Goal: Task Accomplishment & Management: Manage account settings

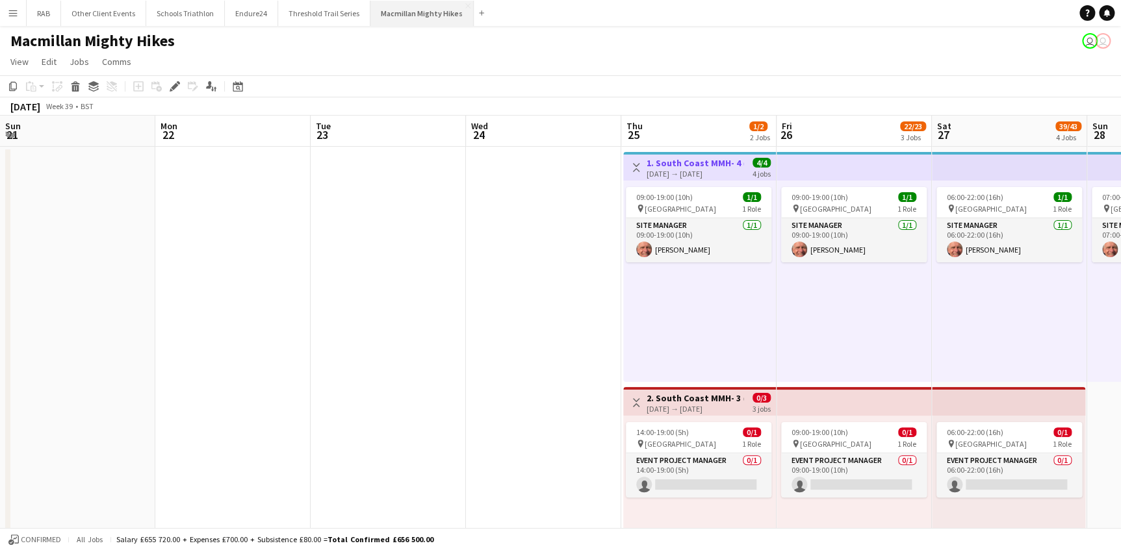
scroll to position [0, 413]
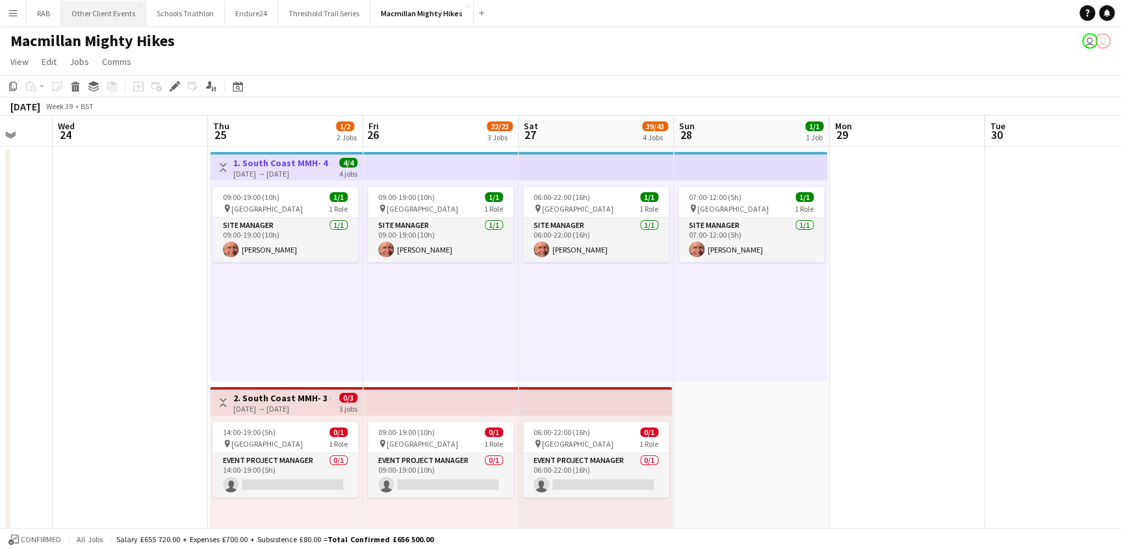
click at [125, 11] on button "Other Client Events Close" at bounding box center [103, 13] width 85 height 25
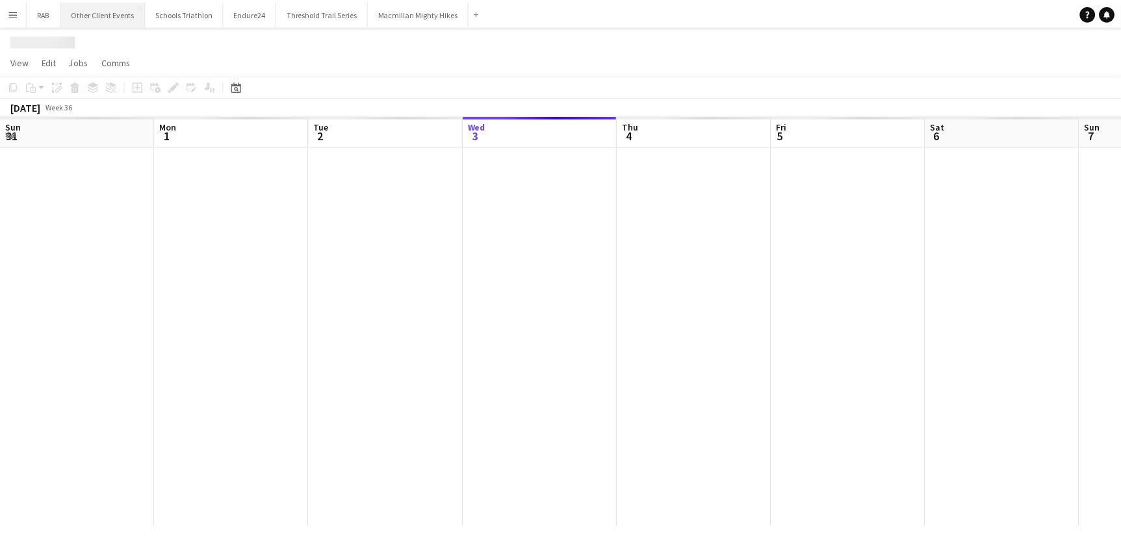
scroll to position [0, 311]
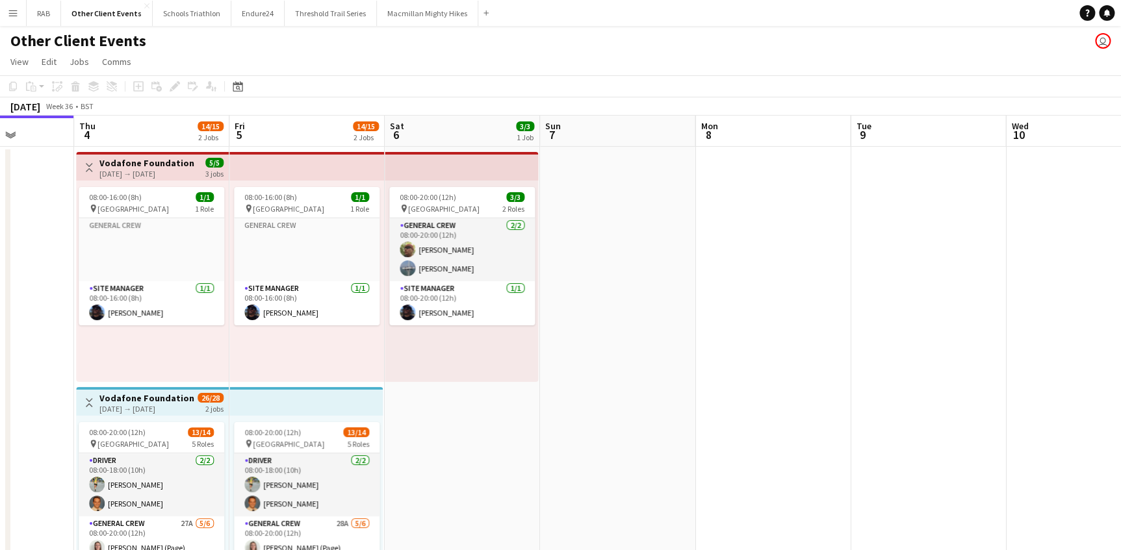
drag, startPoint x: 568, startPoint y: 140, endPoint x: 26, endPoint y: 136, distance: 541.9
click at [0, 140] on html "Menu Boards Boards Boards All jobs Status Workforce Workforce My Workforce Recr…" at bounding box center [560, 550] width 1121 height 1101
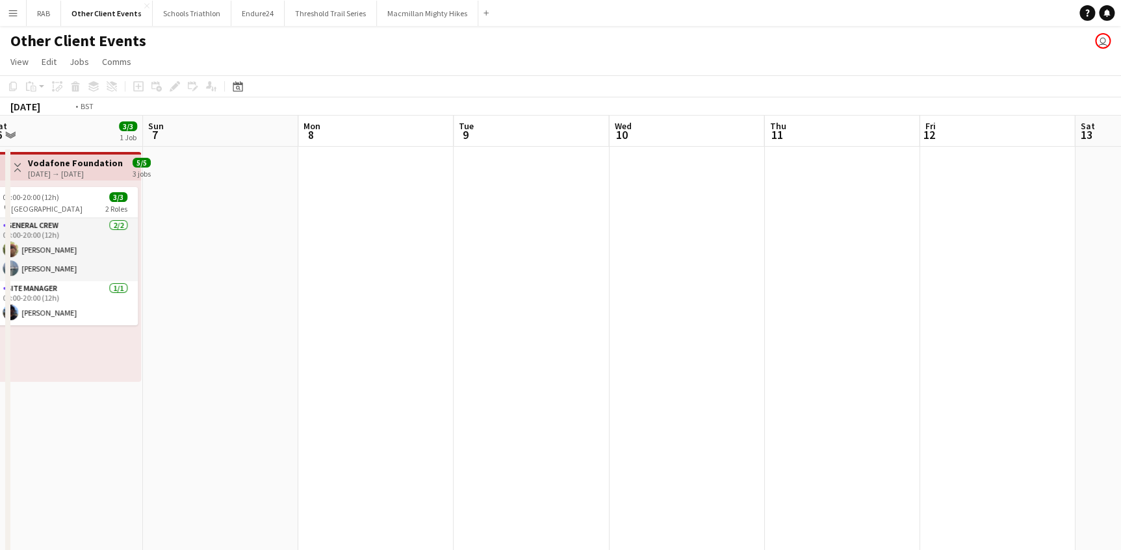
drag, startPoint x: 257, startPoint y: 133, endPoint x: 153, endPoint y: 133, distance: 104.0
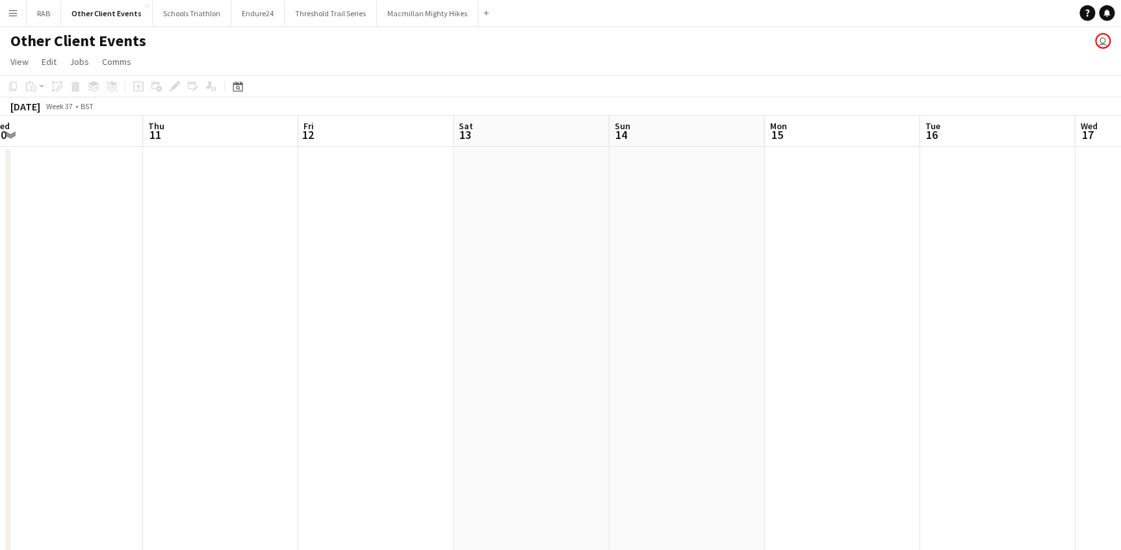
scroll to position [0, 494]
drag, startPoint x: 739, startPoint y: 142, endPoint x: 496, endPoint y: 136, distance: 243.7
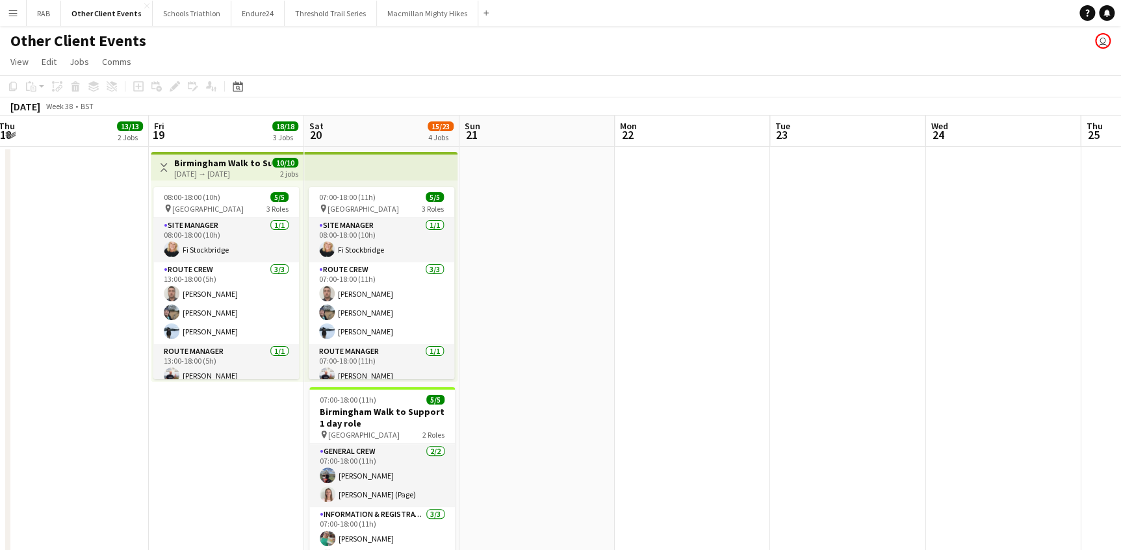
scroll to position [0, 379]
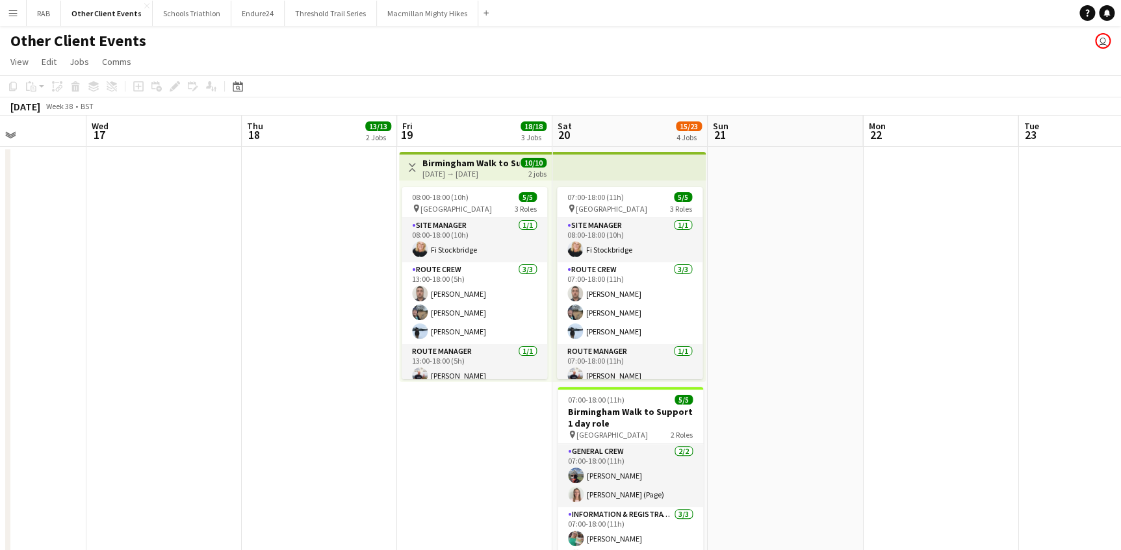
drag, startPoint x: 327, startPoint y: 143, endPoint x: 273, endPoint y: 149, distance: 54.2
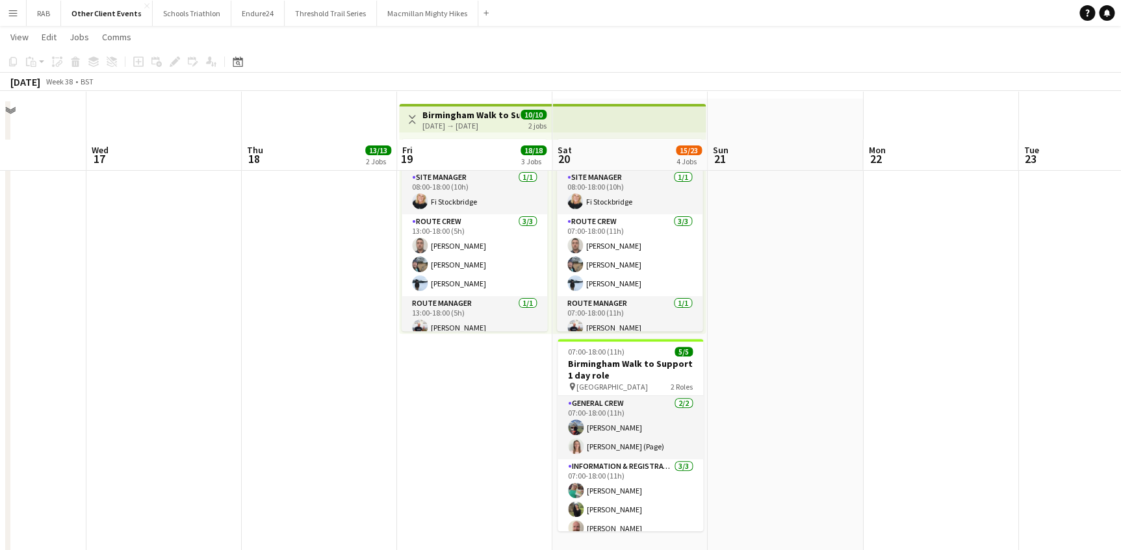
scroll to position [0, 0]
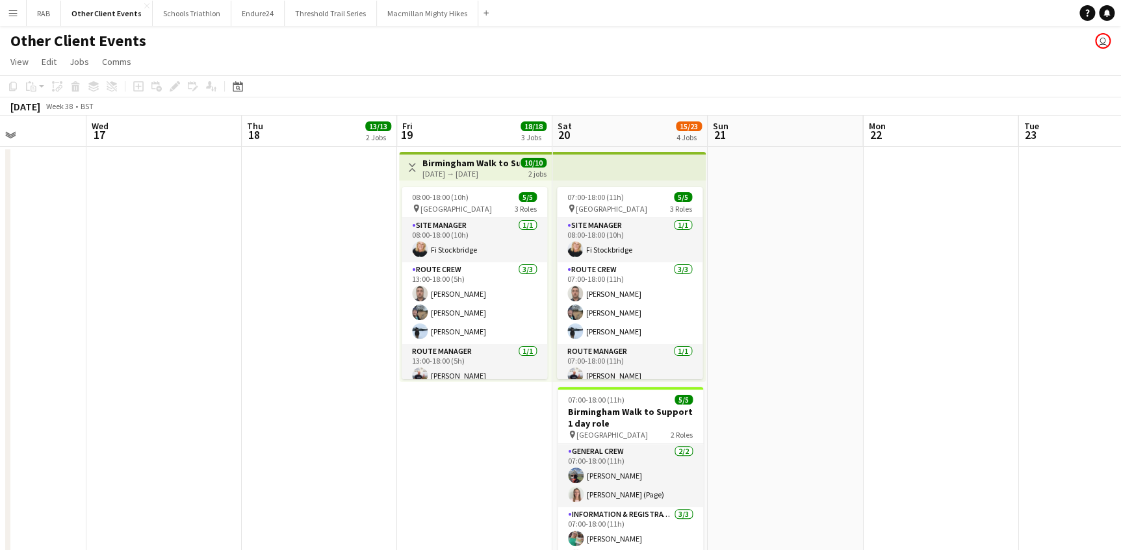
click at [459, 161] on h3 "Birmingham Walk to Support 2 day role" at bounding box center [470, 163] width 97 height 12
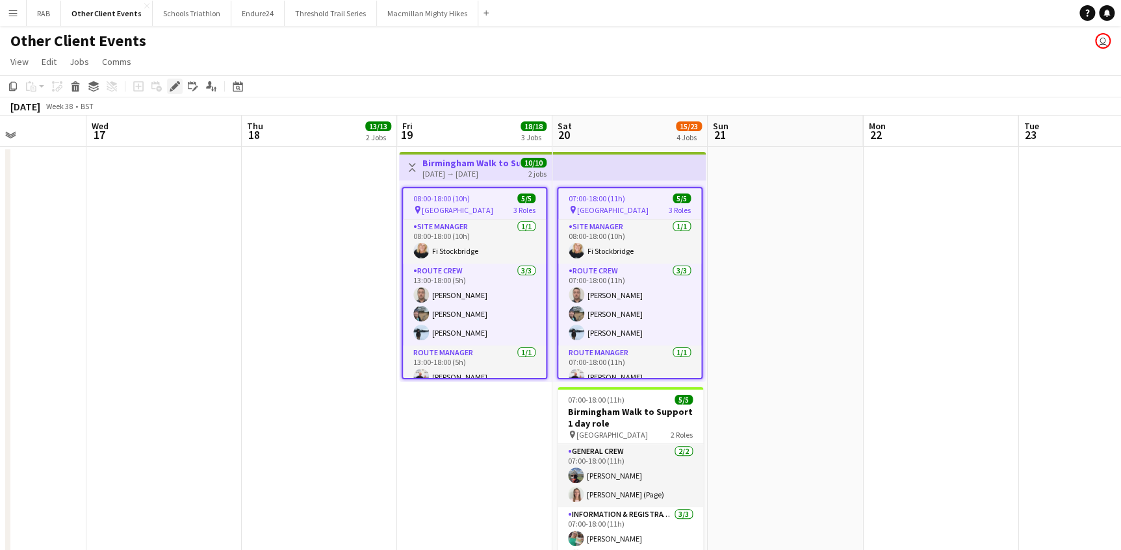
click at [172, 88] on icon at bounding box center [174, 86] width 7 height 7
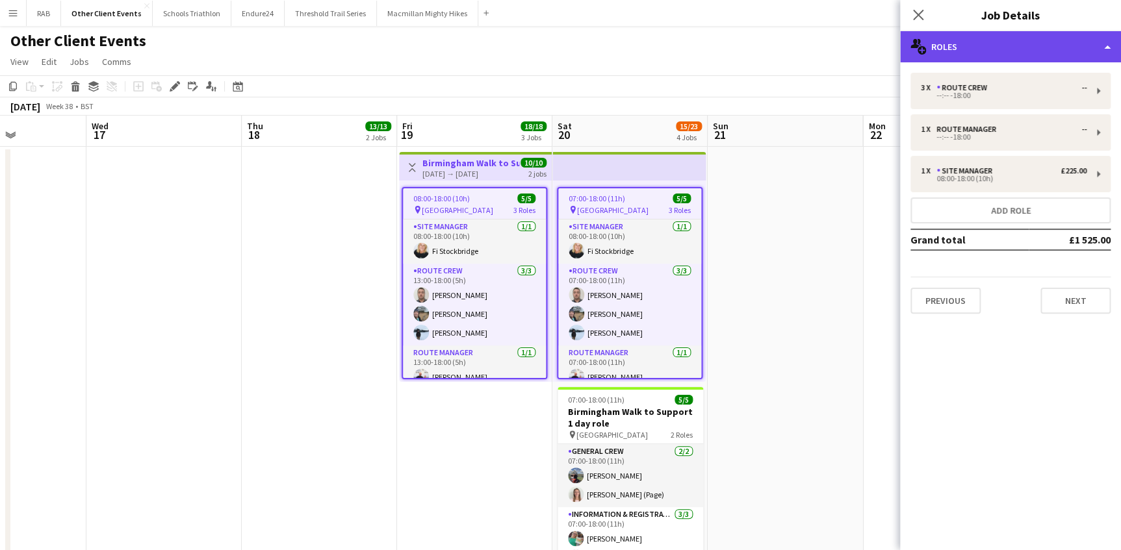
click at [957, 44] on div "multiple-users-add Roles" at bounding box center [1010, 46] width 221 height 31
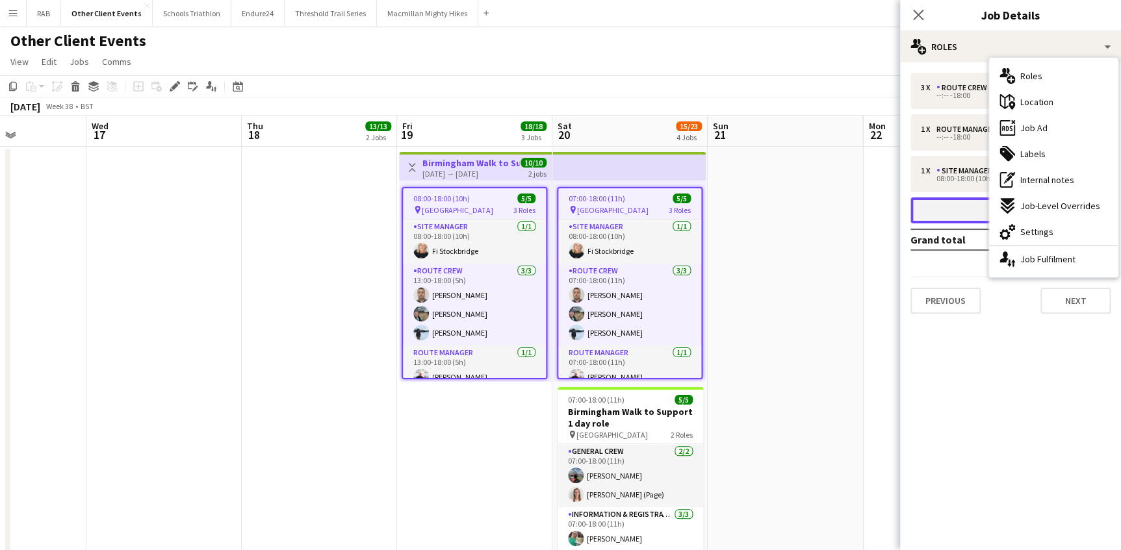
click at [949, 206] on button "Add role" at bounding box center [1010, 211] width 200 height 26
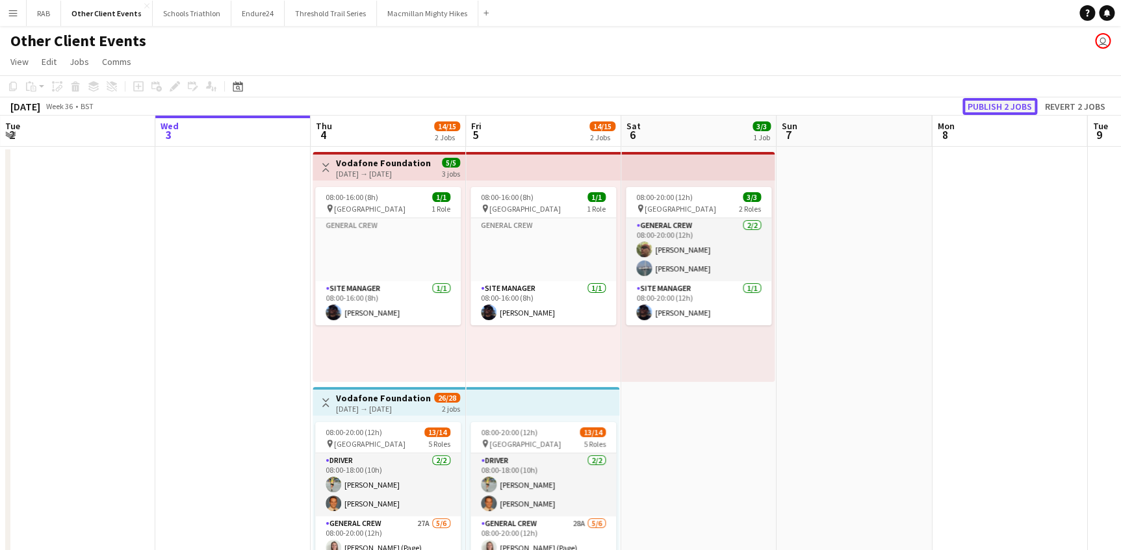
click at [990, 109] on button "Publish 2 jobs" at bounding box center [999, 106] width 75 height 17
click at [421, 133] on app-board-header-date "Thu 4 14/15 2 Jobs" at bounding box center [388, 131] width 155 height 31
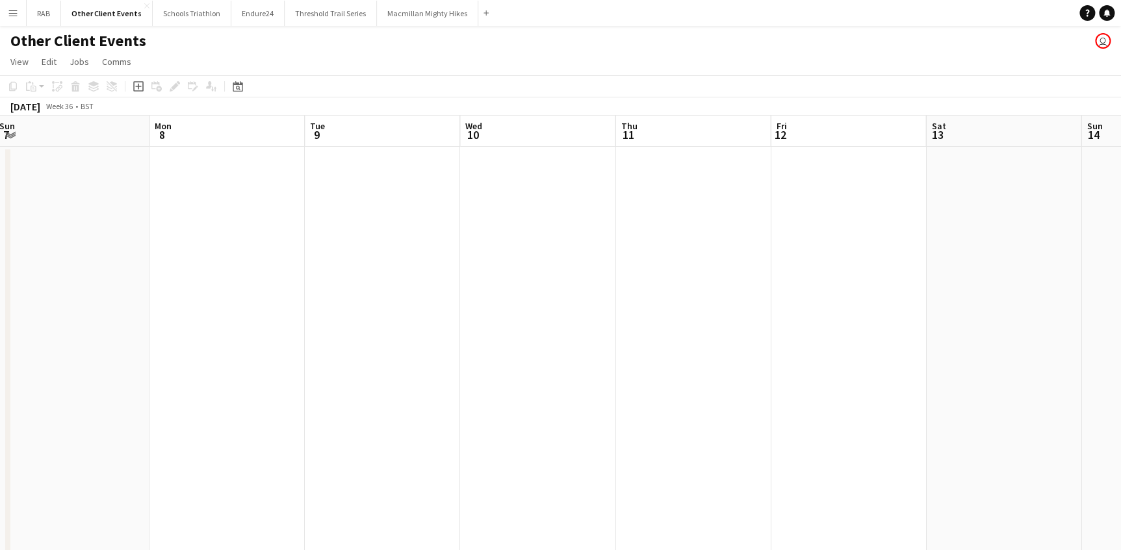
drag, startPoint x: 909, startPoint y: 123, endPoint x: 567, endPoint y: 163, distance: 344.7
drag, startPoint x: 862, startPoint y: 151, endPoint x: 31, endPoint y: 168, distance: 831.8
click at [0, 167] on html "Menu Boards Boards Boards All jobs Status Workforce Workforce My Workforce Recr…" at bounding box center [560, 550] width 1121 height 1101
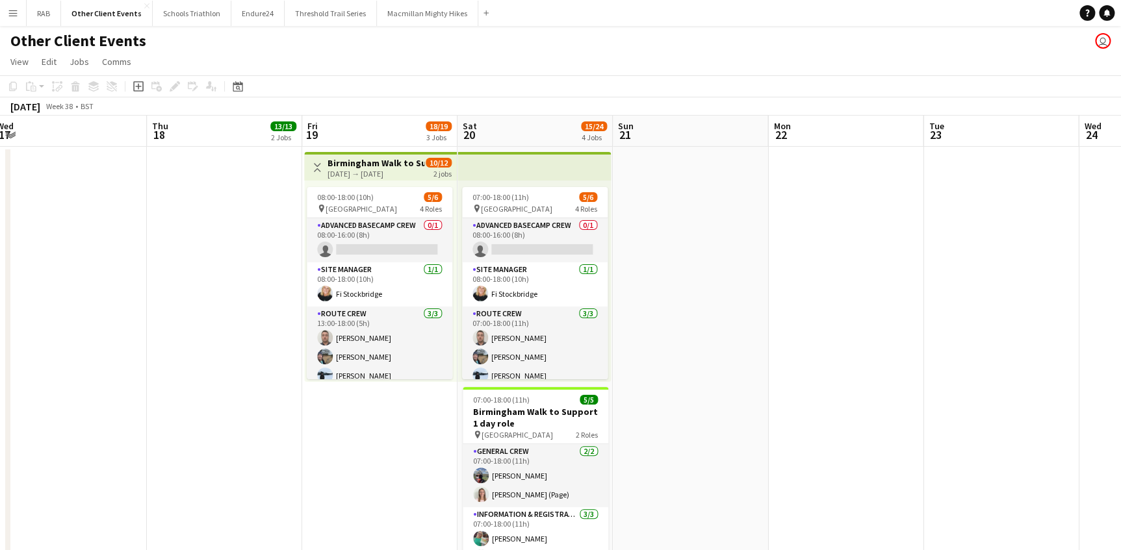
scroll to position [0, 530]
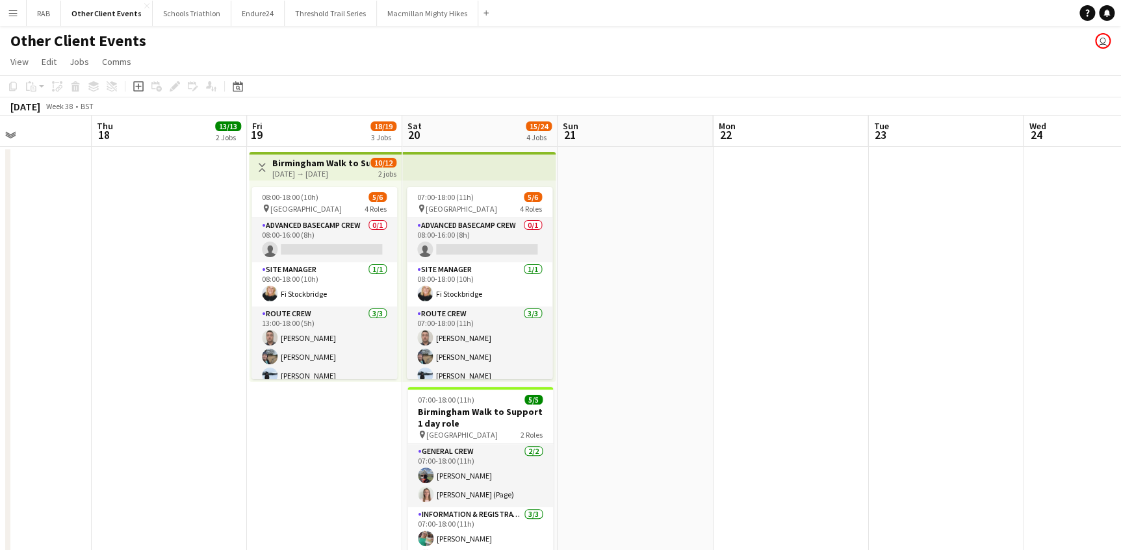
drag, startPoint x: 846, startPoint y: 118, endPoint x: 77, endPoint y: 164, distance: 770.7
click at [299, 162] on h3 "Birmingham Walk to Support 2 day role" at bounding box center [320, 163] width 97 height 12
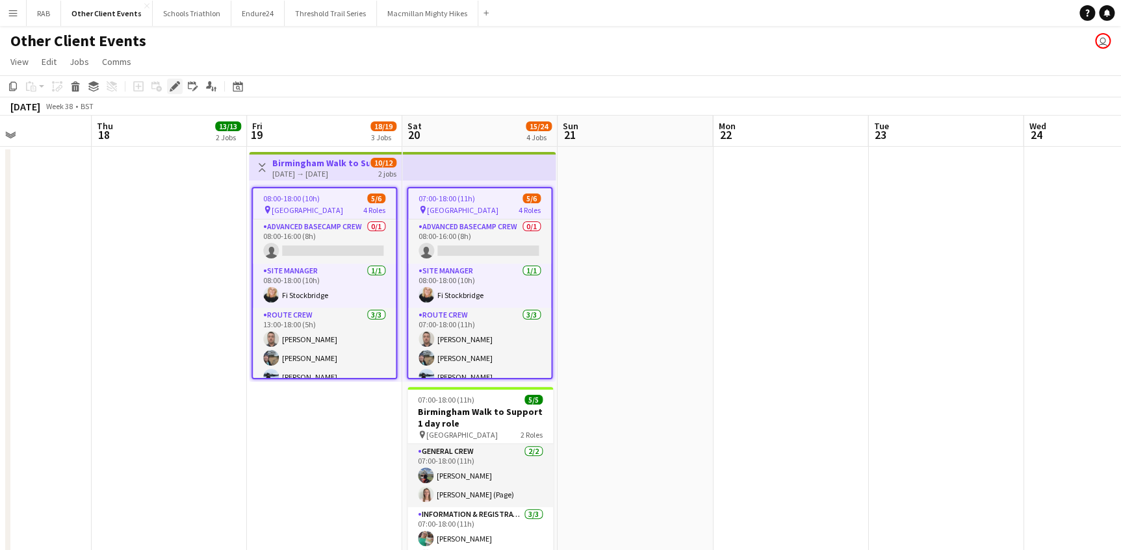
click at [168, 87] on div "Edit" at bounding box center [175, 87] width 16 height 16
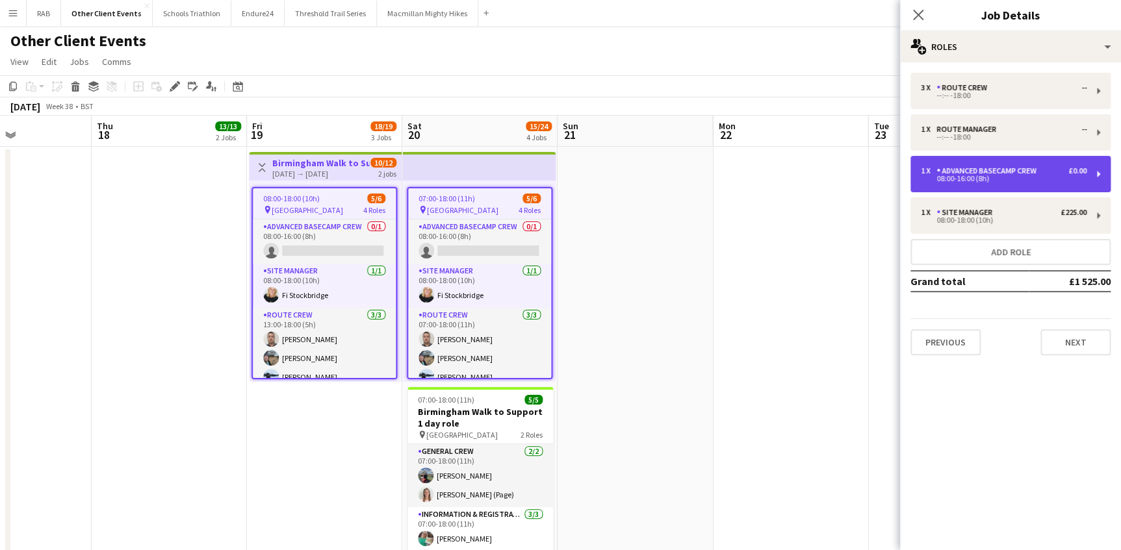
click at [955, 168] on div "Advanced Basecamp Crew" at bounding box center [988, 170] width 105 height 9
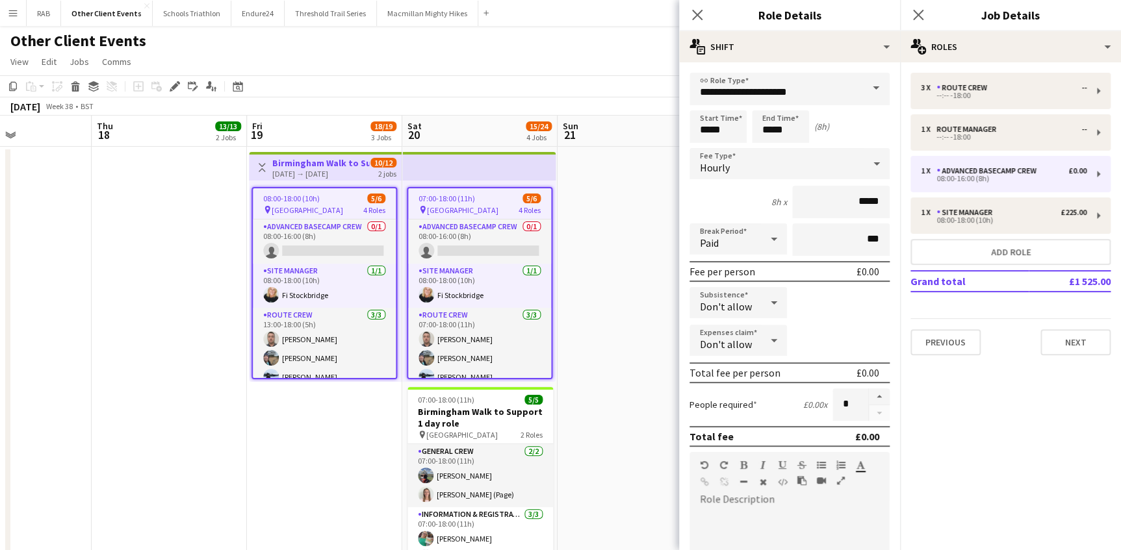
click at [862, 86] on span at bounding box center [875, 88] width 27 height 31
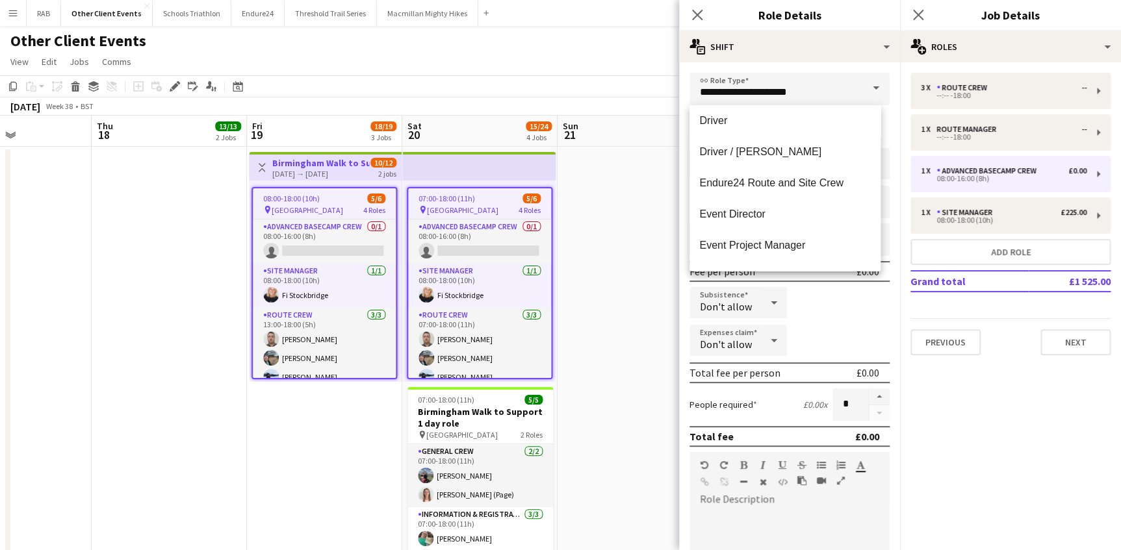
scroll to position [650, 0]
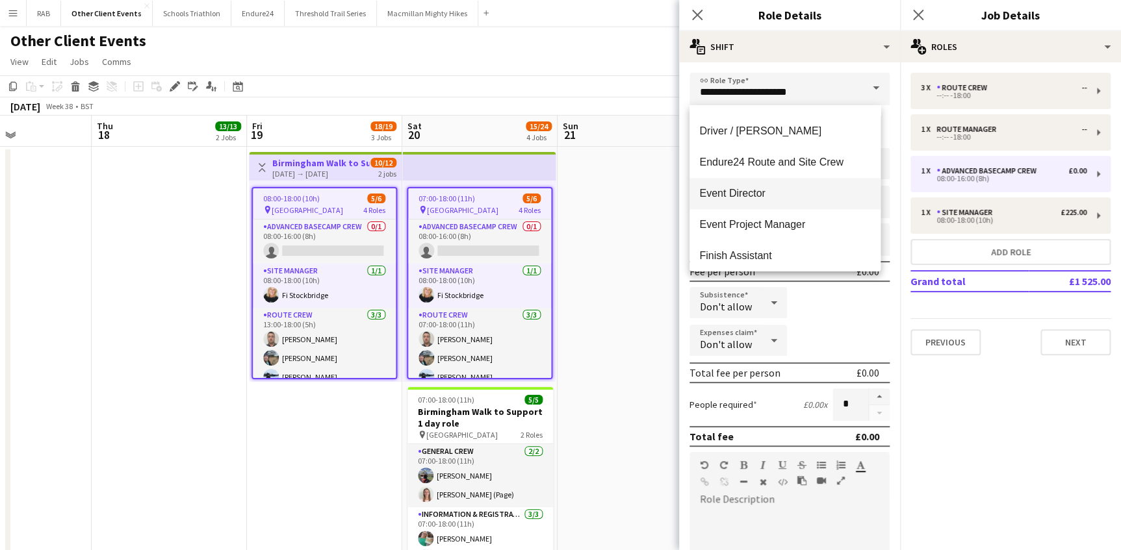
click at [750, 192] on span "Event Director" at bounding box center [785, 193] width 170 height 12
type input "**********"
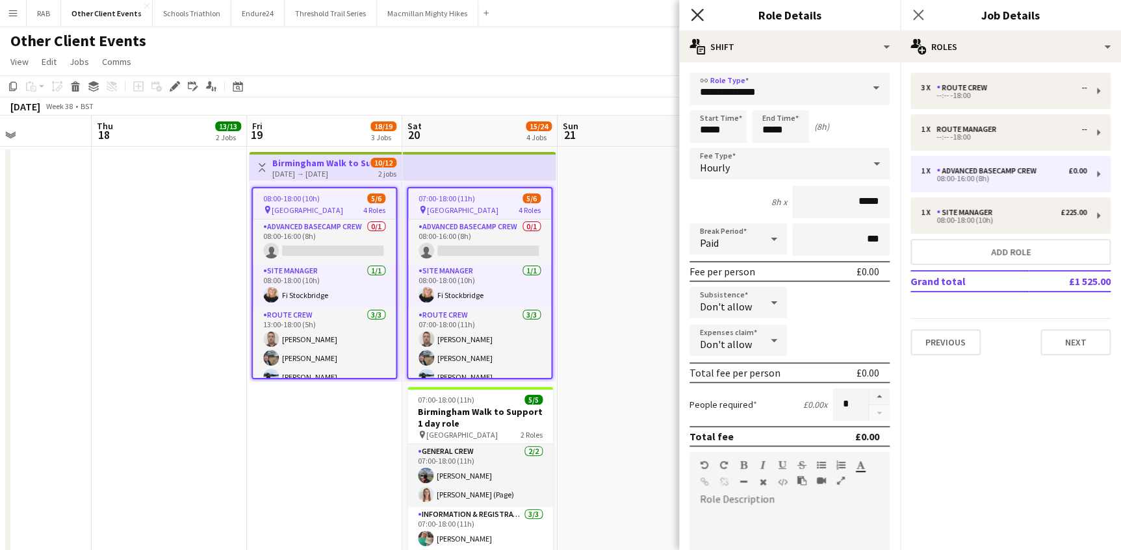
click at [693, 14] on icon "Close pop-in" at bounding box center [697, 14] width 12 height 12
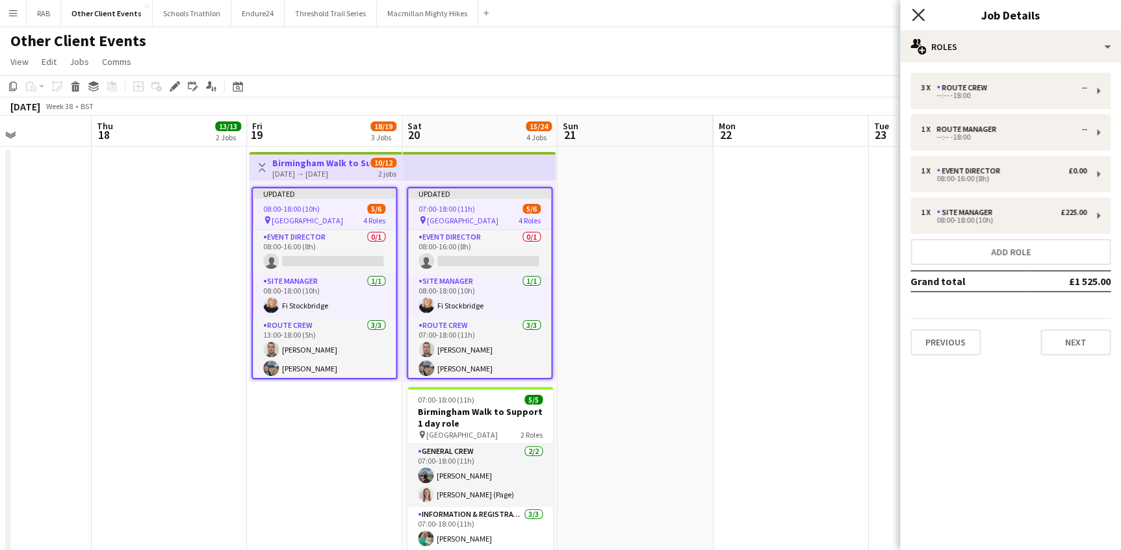
click at [920, 19] on icon "Close pop-in" at bounding box center [918, 14] width 12 height 12
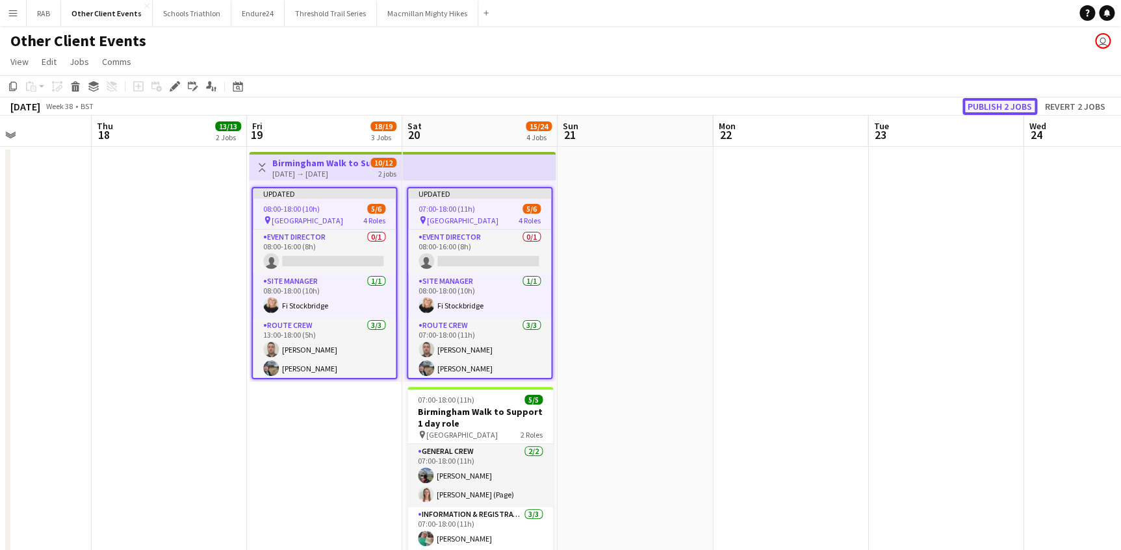
click at [979, 104] on button "Publish 2 jobs" at bounding box center [999, 106] width 75 height 17
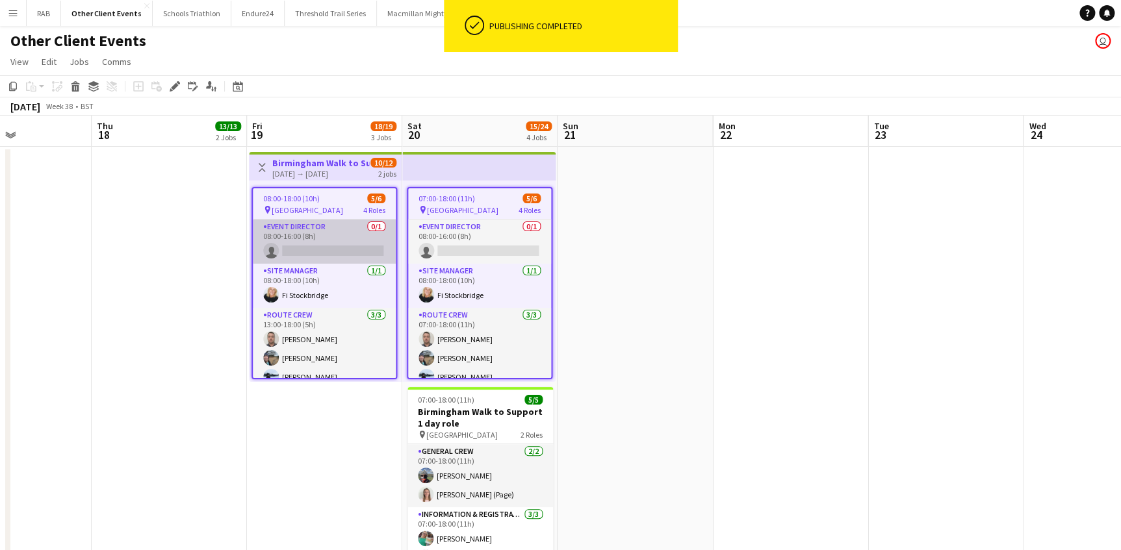
click at [324, 237] on app-card-role "Event Director 0/1 08:00-16:00 (8h) single-neutral-actions" at bounding box center [324, 242] width 143 height 44
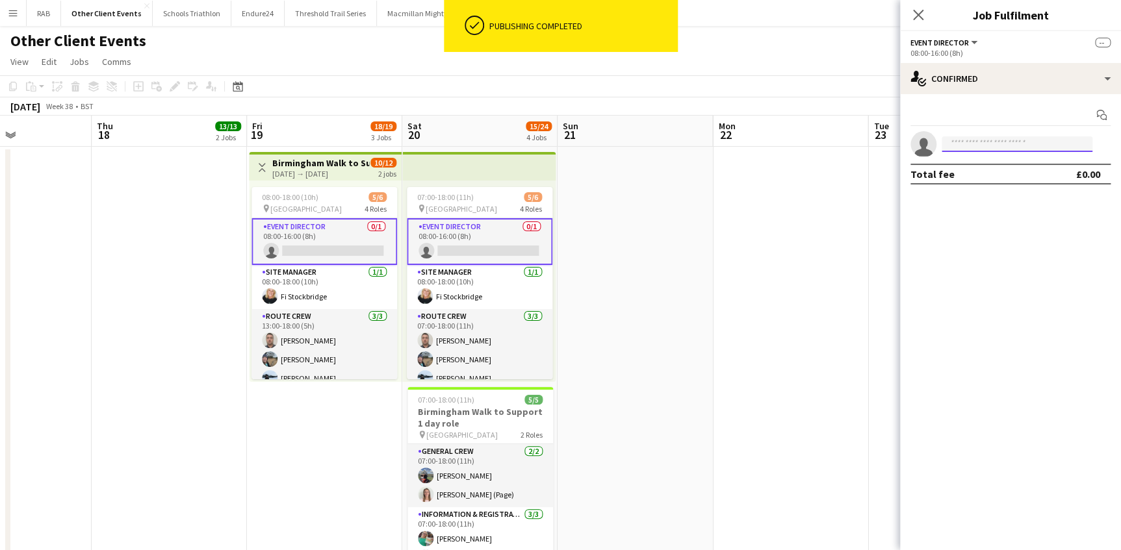
click at [951, 144] on input at bounding box center [1016, 144] width 151 height 16
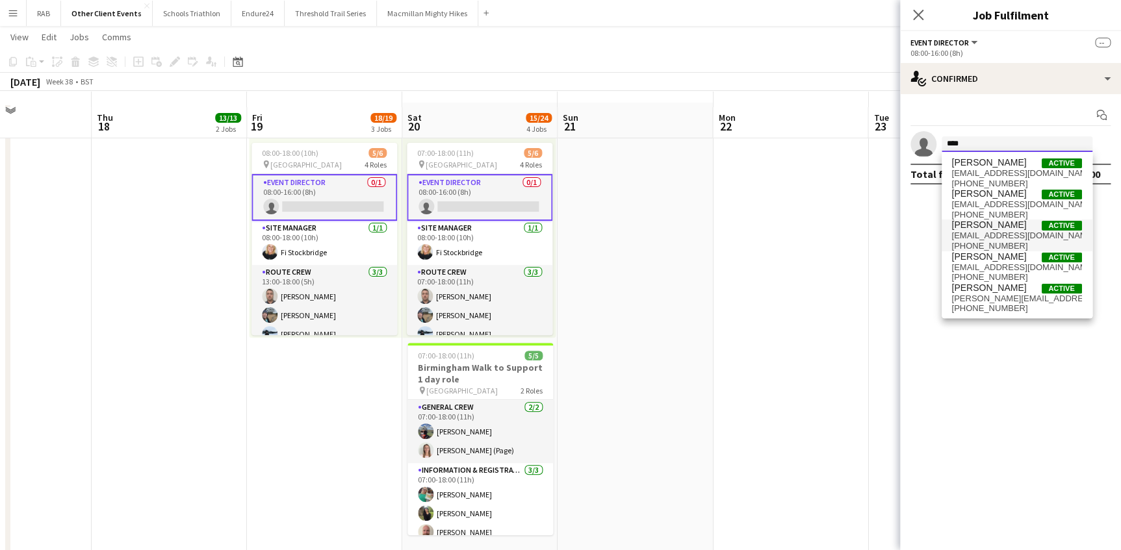
scroll to position [58, 0]
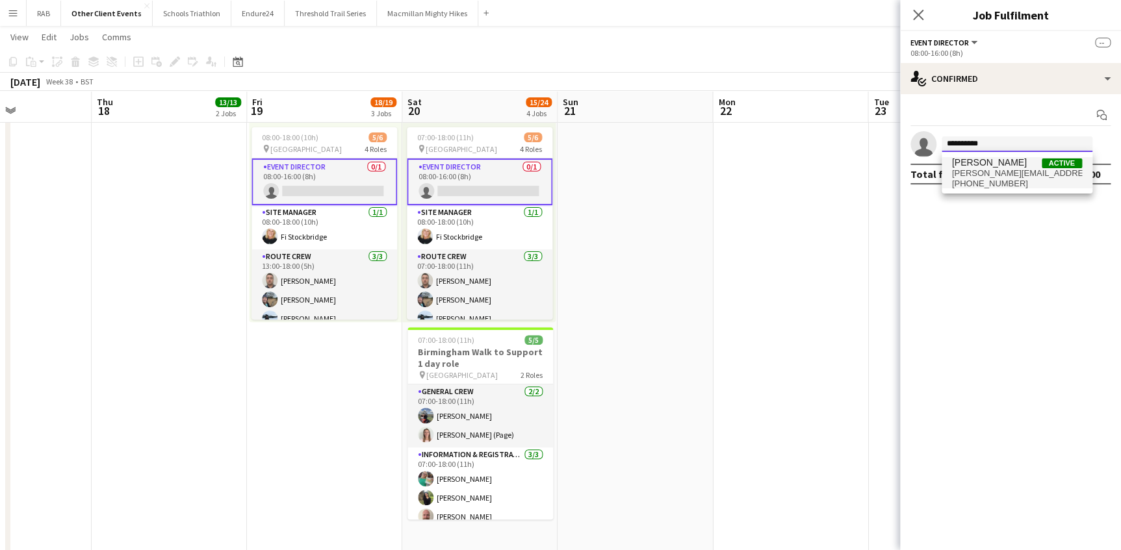
type input "**********"
click at [995, 163] on span "[PERSON_NAME]" at bounding box center [989, 162] width 75 height 11
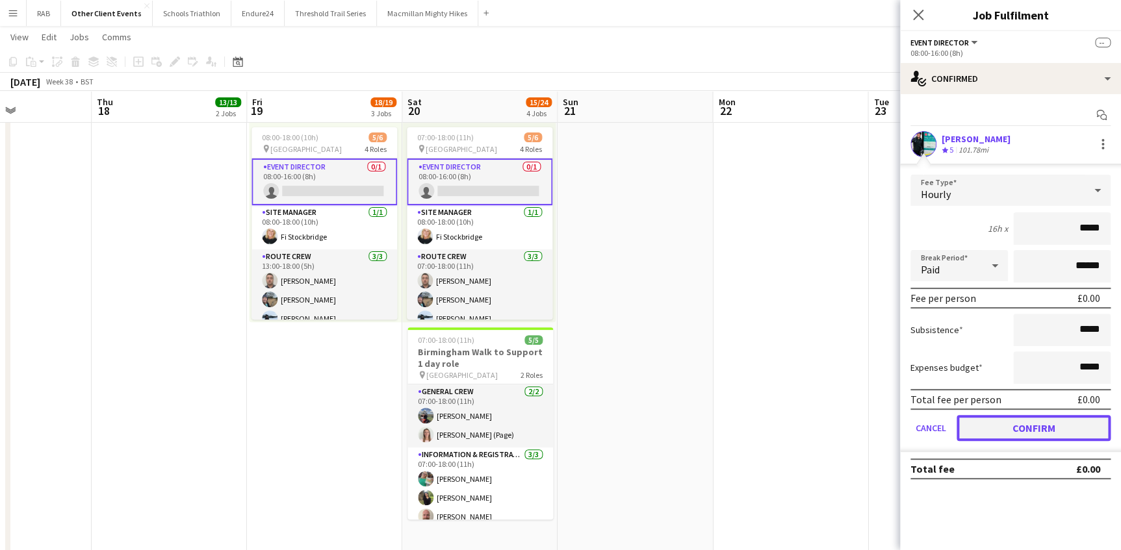
click at [999, 426] on button "Confirm" at bounding box center [1033, 428] width 154 height 26
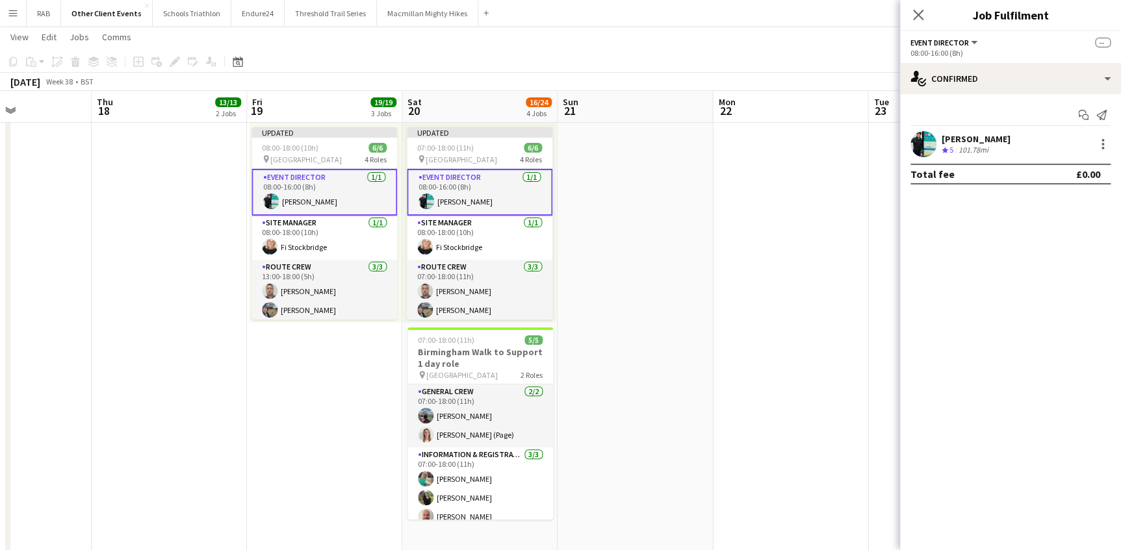
click at [309, 175] on app-card-role "Event Director [DATE] 08:00-16:00 (8h) [PERSON_NAME]" at bounding box center [324, 192] width 146 height 47
click at [914, 18] on icon "Close pop-in" at bounding box center [918, 14] width 12 height 12
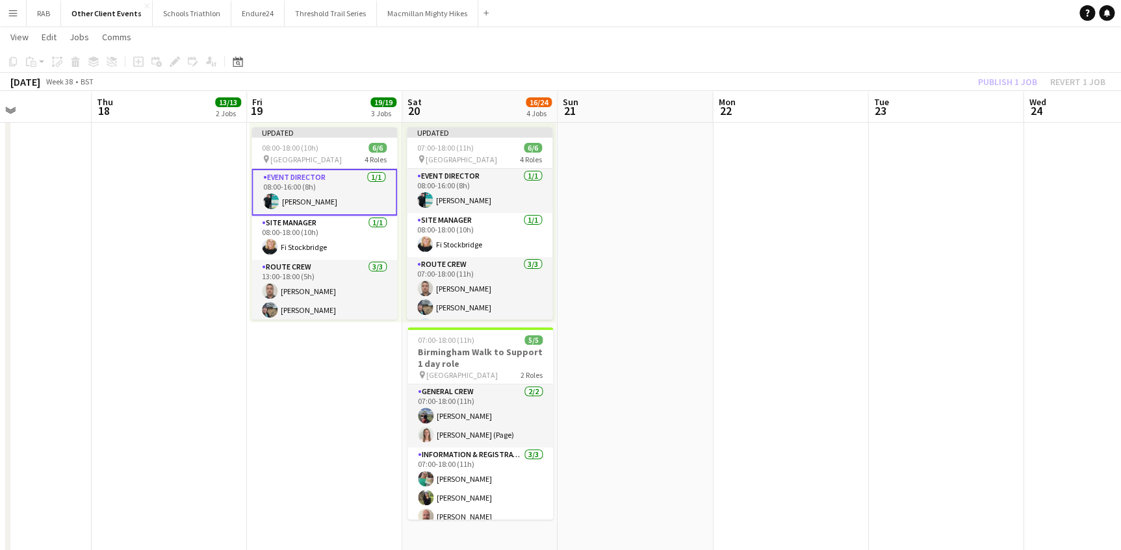
click at [928, 175] on app-date-cell at bounding box center [945, 325] width 155 height 476
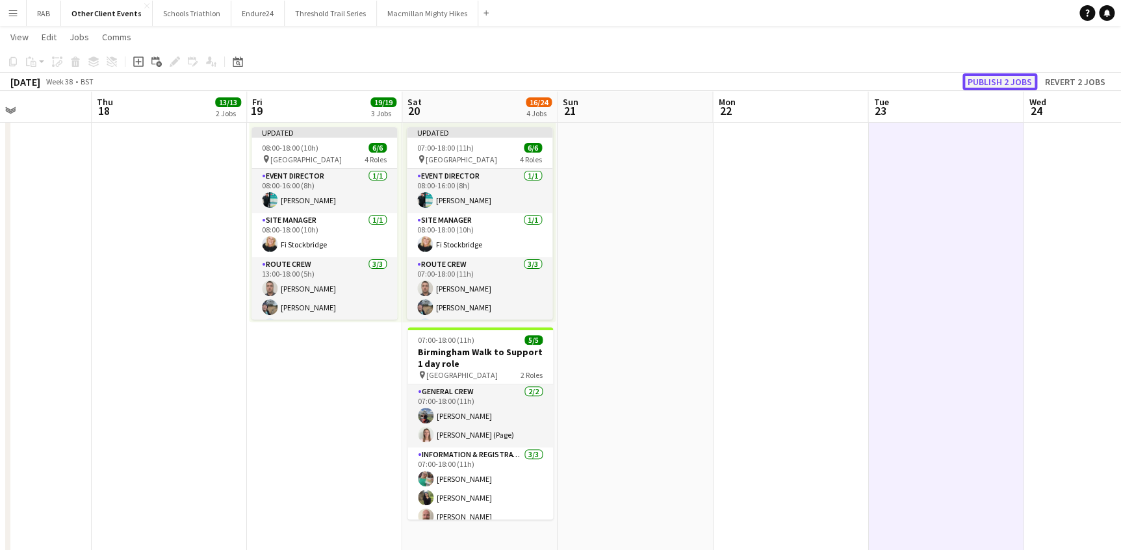
click at [982, 80] on button "Publish 2 jobs" at bounding box center [999, 81] width 75 height 17
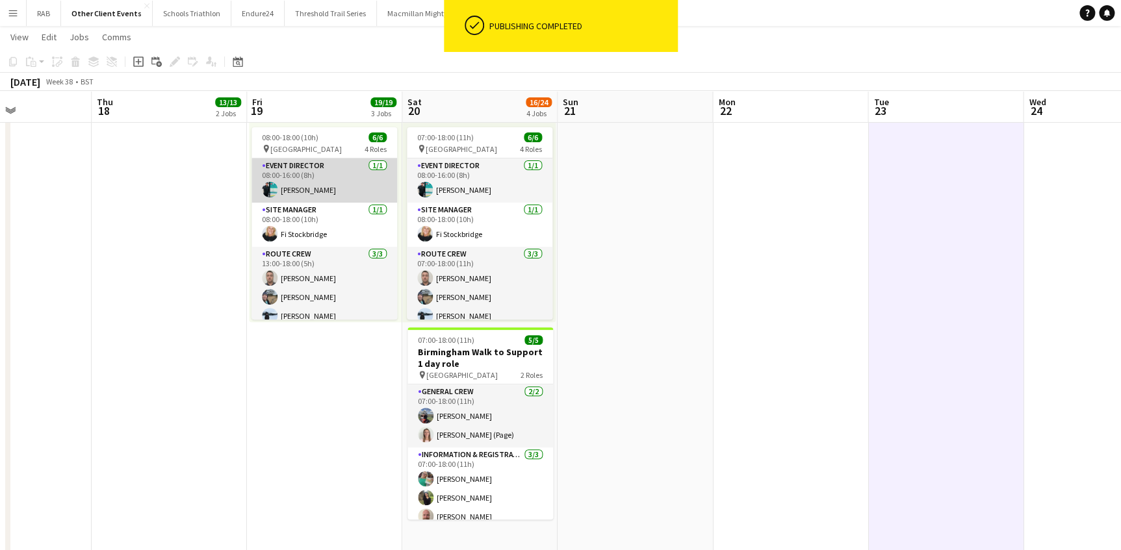
click at [305, 168] on app-card-role "Event Director [DATE] 08:00-16:00 (8h) [PERSON_NAME]" at bounding box center [324, 181] width 146 height 44
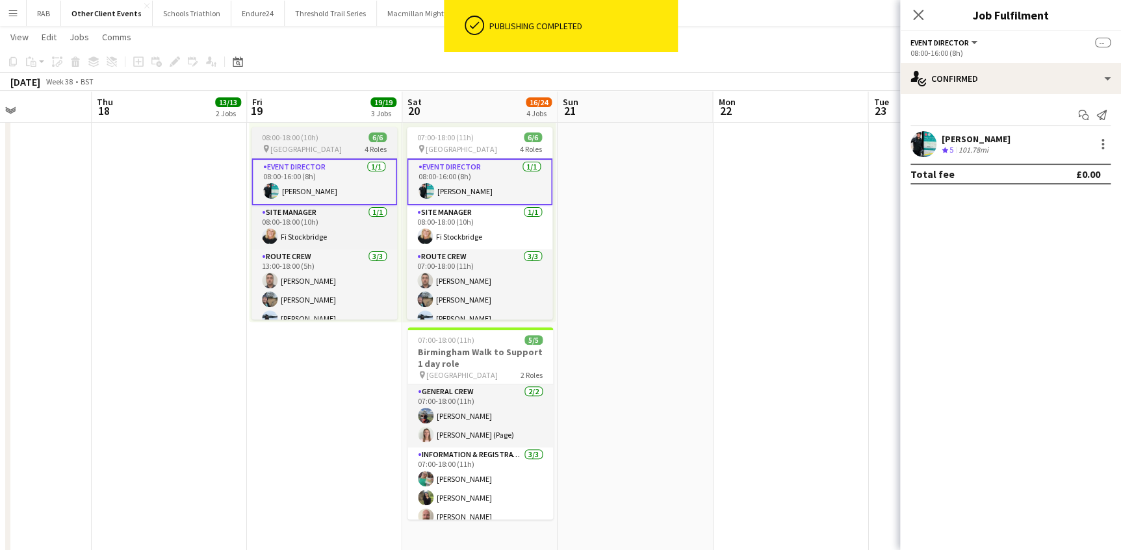
click at [317, 127] on app-job-card "08:00-18:00 (10h) 6/6 pin Birmingham 4 Roles Event Director [DATE] 08:00-16:00 …" at bounding box center [324, 223] width 146 height 192
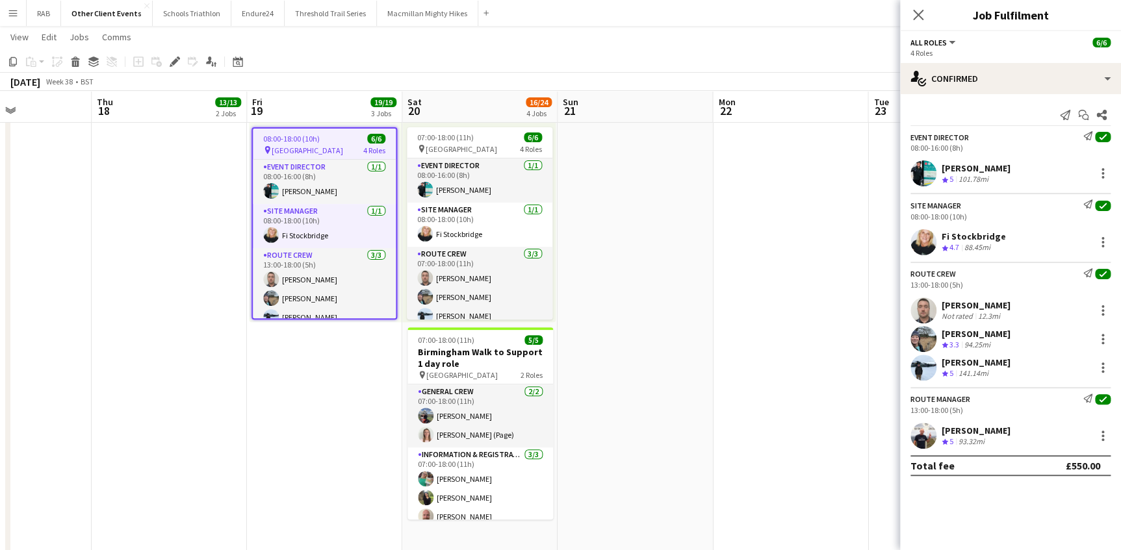
click at [710, 164] on app-date-cell at bounding box center [634, 325] width 155 height 476
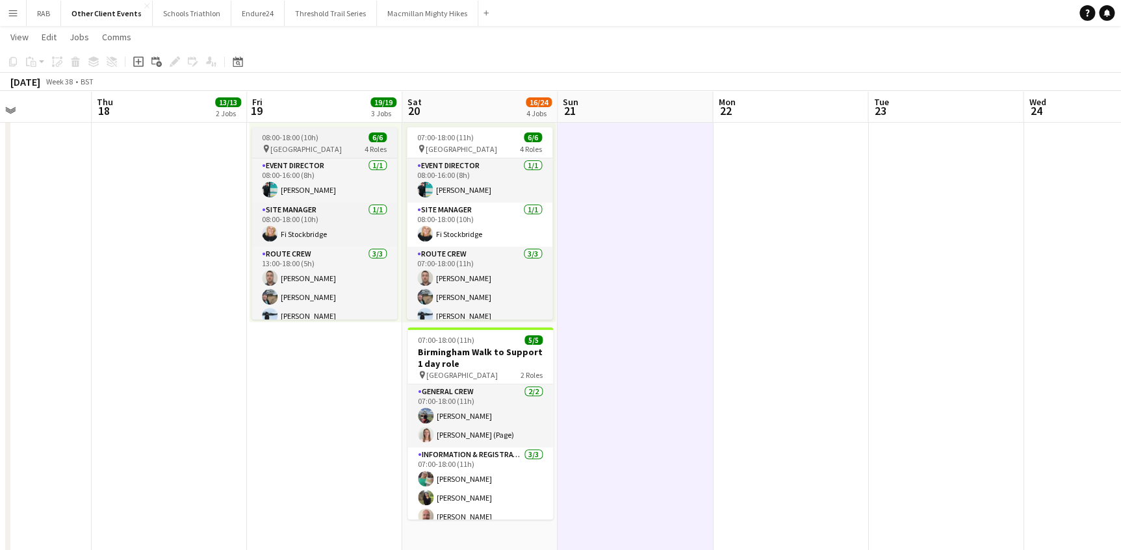
click at [304, 134] on span "08:00-18:00 (10h)" at bounding box center [290, 138] width 57 height 10
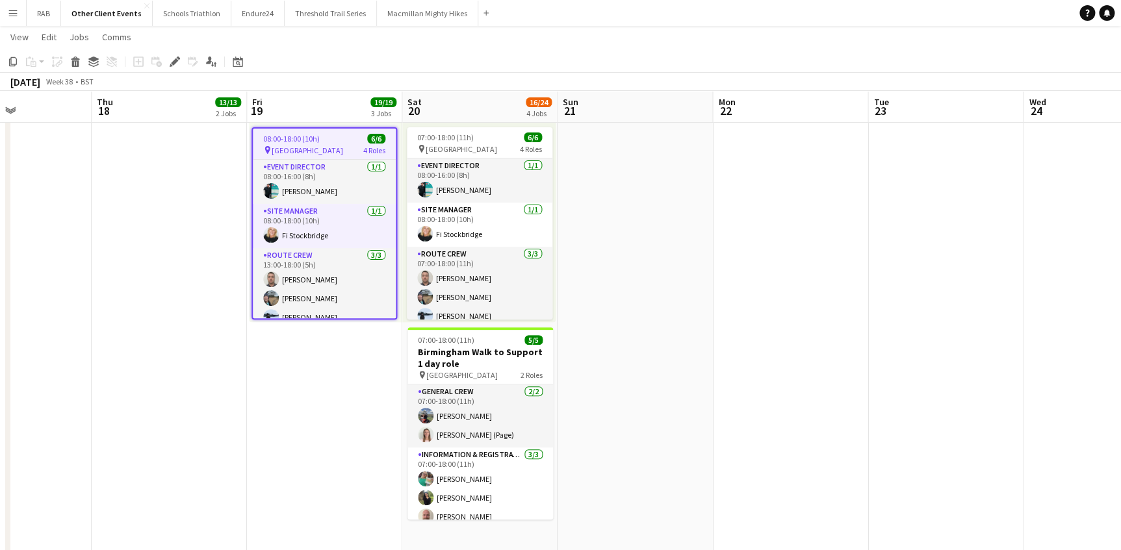
click at [301, 140] on span "08:00-18:00 (10h)" at bounding box center [291, 139] width 57 height 10
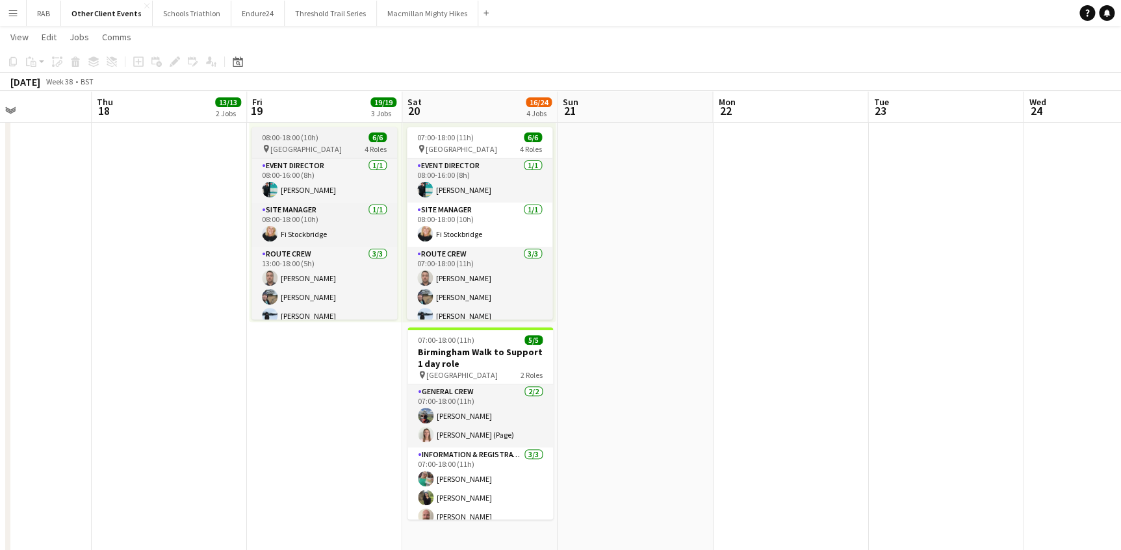
click at [301, 140] on span "08:00-18:00 (10h)" at bounding box center [290, 138] width 57 height 10
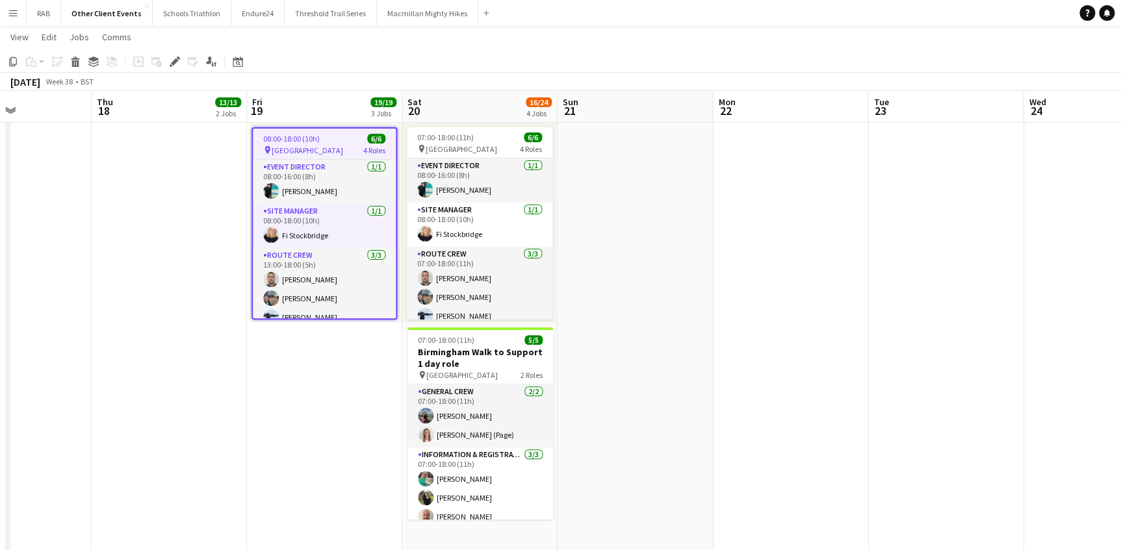
click at [615, 166] on app-date-cell at bounding box center [634, 325] width 155 height 476
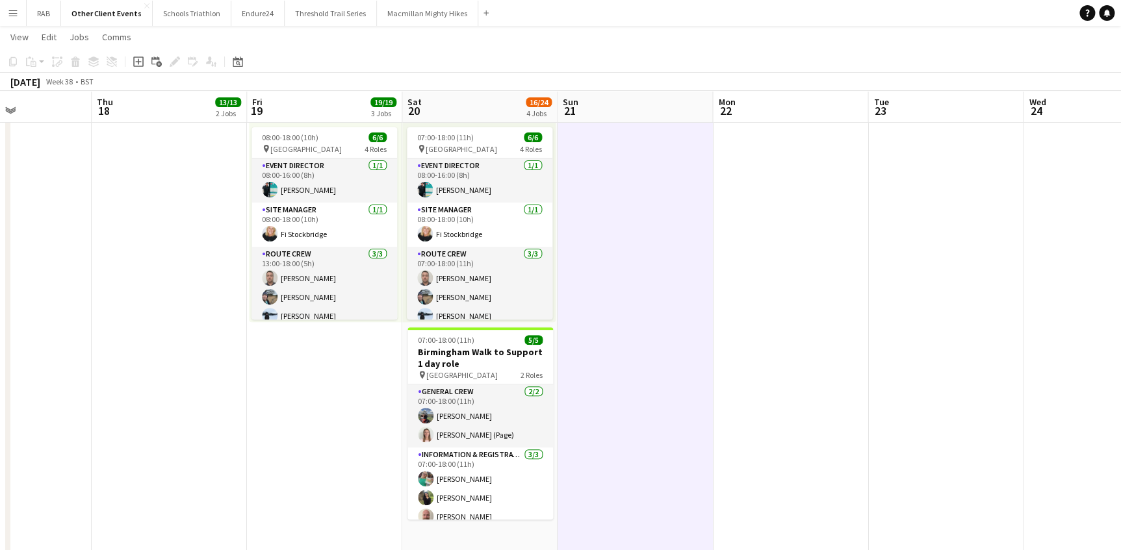
click at [875, 238] on app-date-cell at bounding box center [945, 325] width 155 height 476
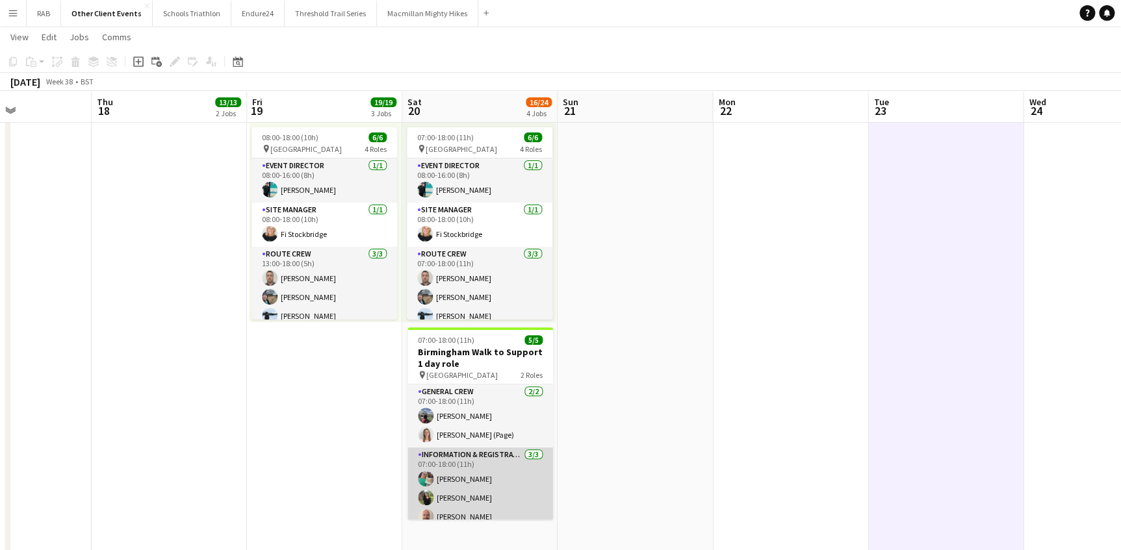
scroll to position [9, 0]
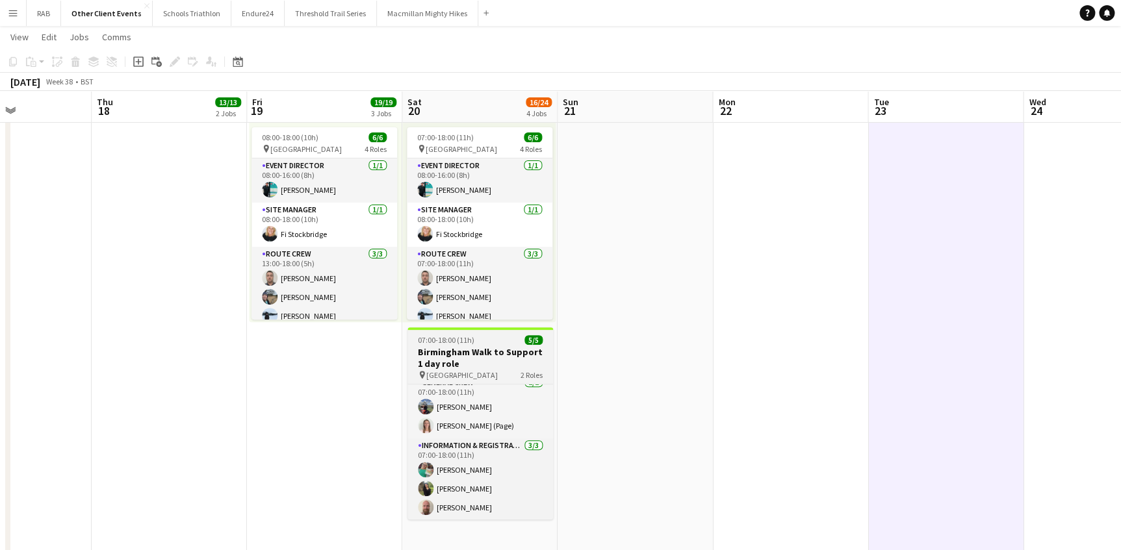
click at [458, 351] on h3 "Birmingham Walk to Support 1 day role" at bounding box center [480, 357] width 146 height 23
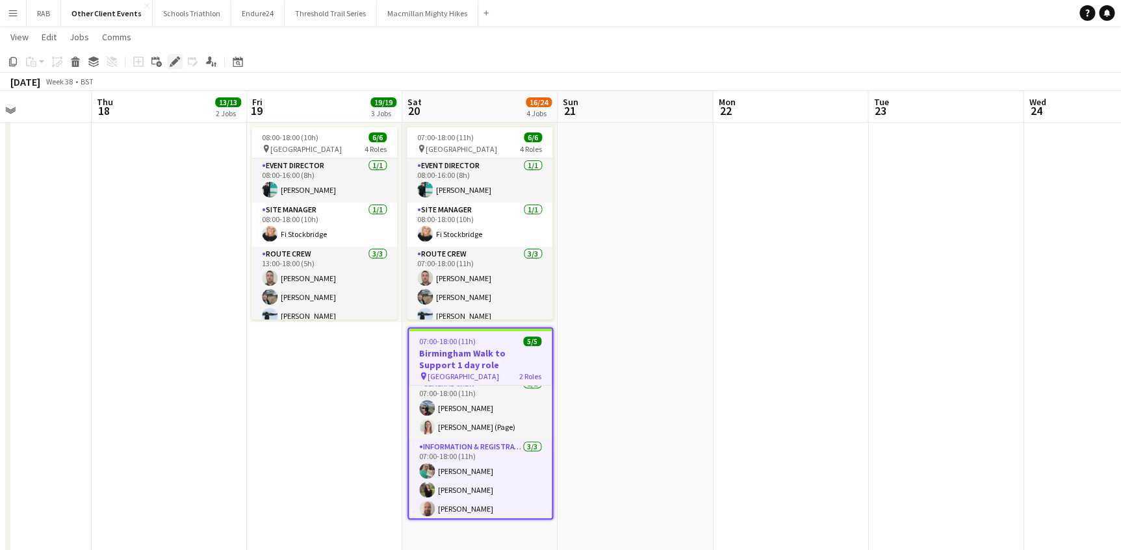
click at [175, 64] on icon "Edit" at bounding box center [175, 62] width 10 height 10
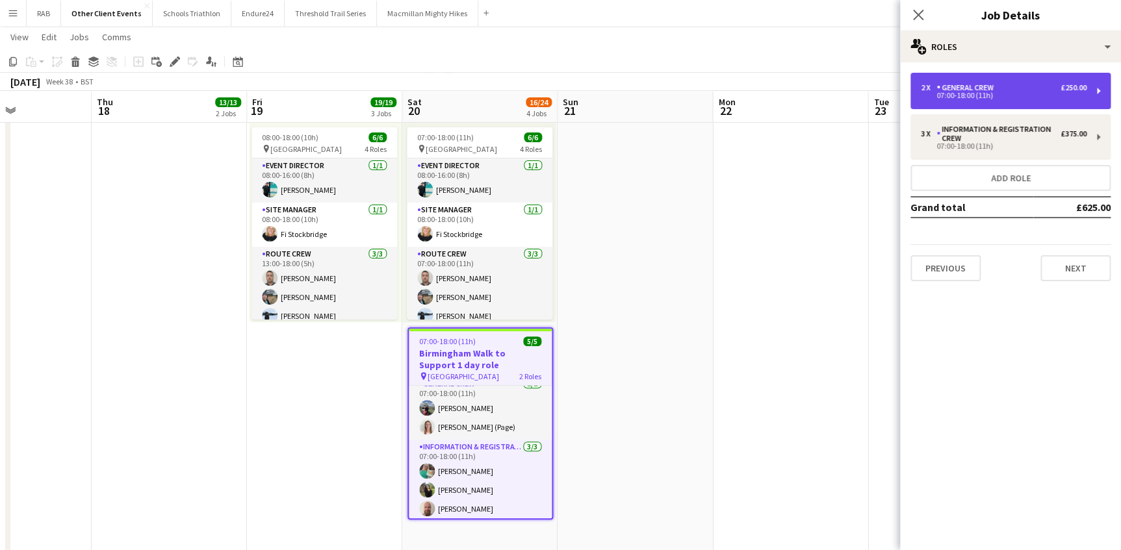
click at [967, 86] on div "General Crew" at bounding box center [967, 87] width 62 height 9
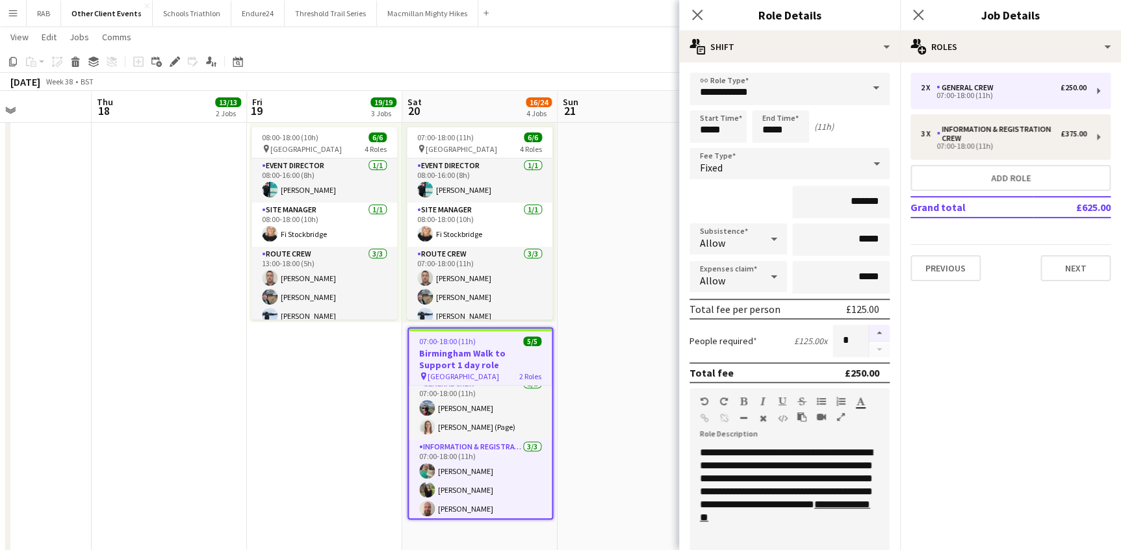
click at [869, 329] on button "button" at bounding box center [879, 333] width 21 height 17
type input "*"
click at [700, 14] on icon "Close pop-in" at bounding box center [697, 14] width 12 height 12
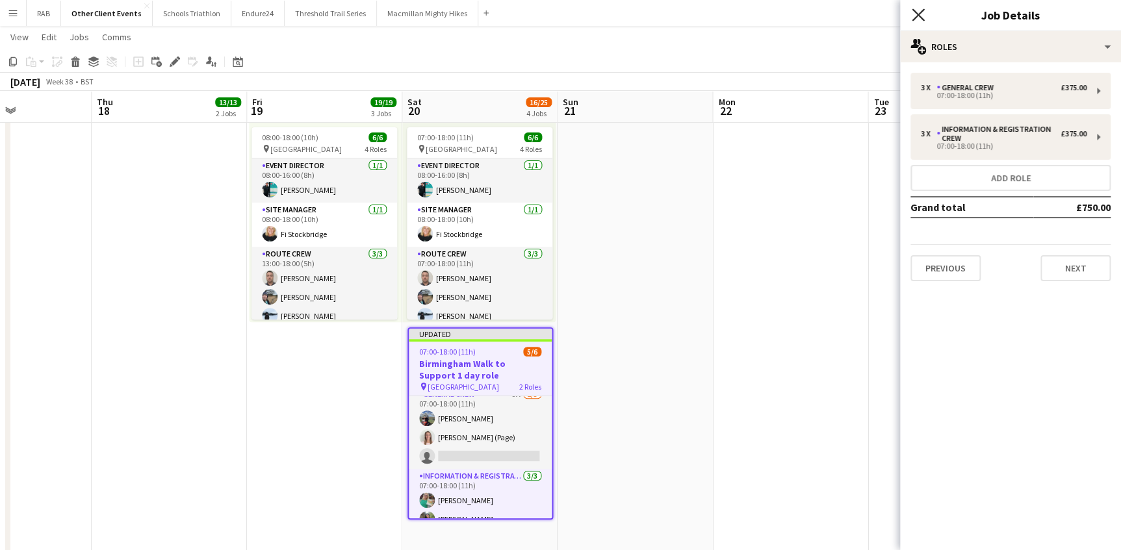
click at [915, 12] on icon at bounding box center [918, 14] width 12 height 12
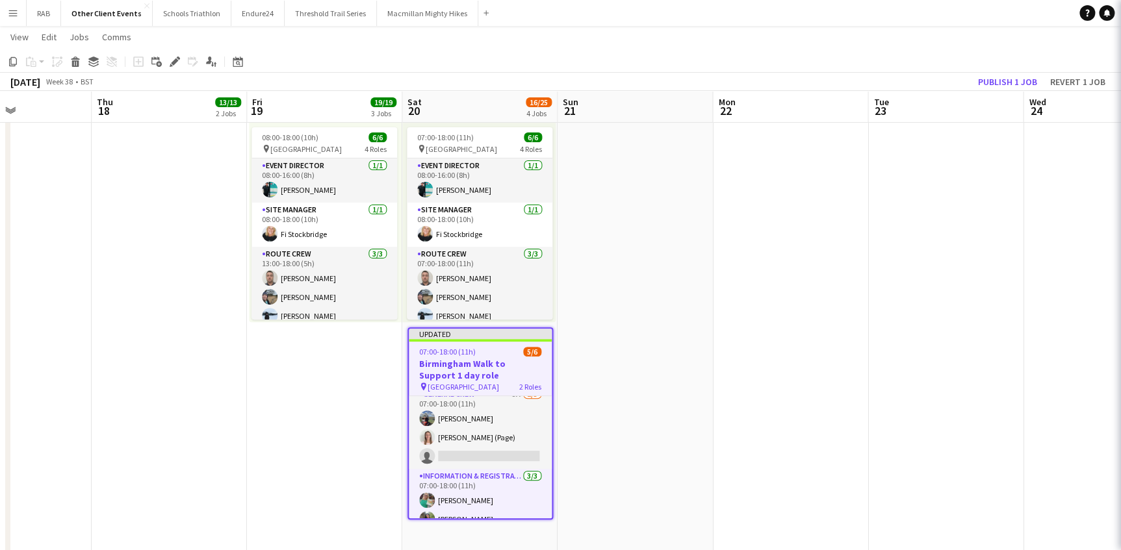
click at [928, 221] on app-date-cell at bounding box center [945, 325] width 155 height 476
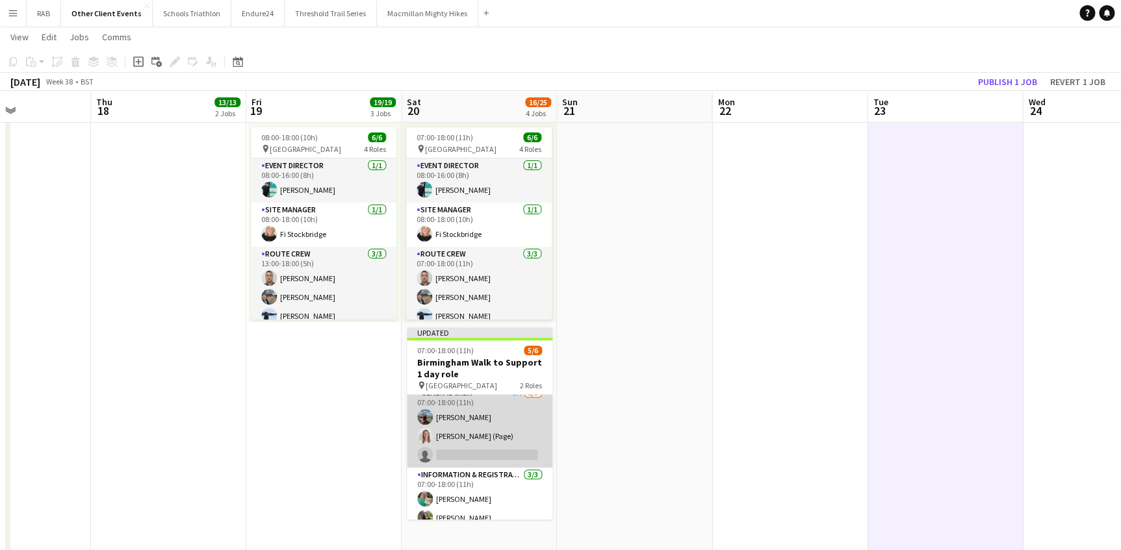
click at [454, 413] on app-card-role "General Crew 5A [DATE] 07:00-18:00 (11h) [PERSON_NAME] [PERSON_NAME] (Page) sin…" at bounding box center [480, 427] width 146 height 82
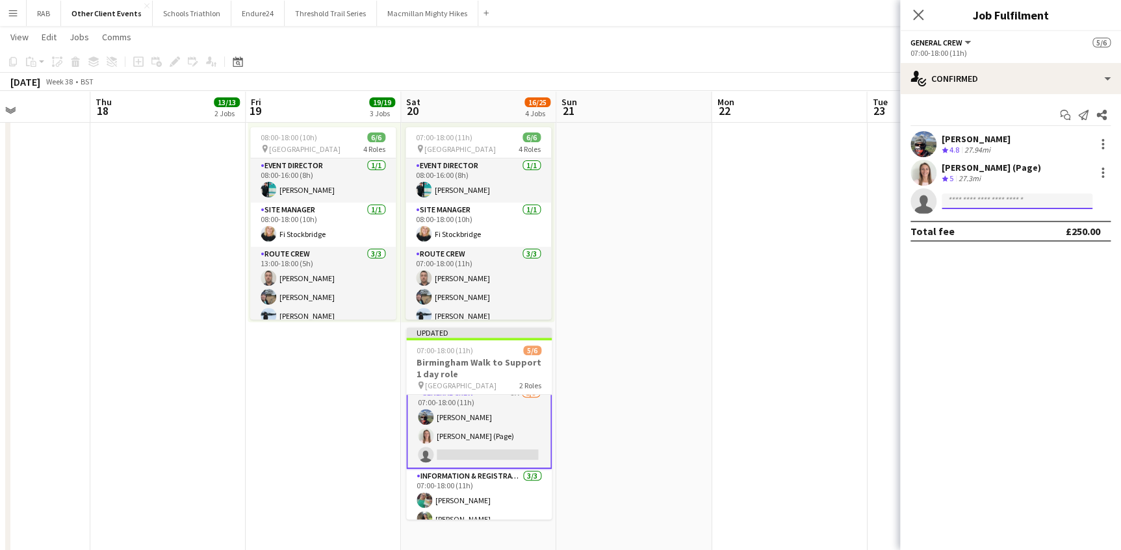
click at [973, 200] on input at bounding box center [1016, 202] width 151 height 16
type input "*****"
click at [973, 224] on span "[DATE][PERSON_NAME]" at bounding box center [997, 219] width 90 height 11
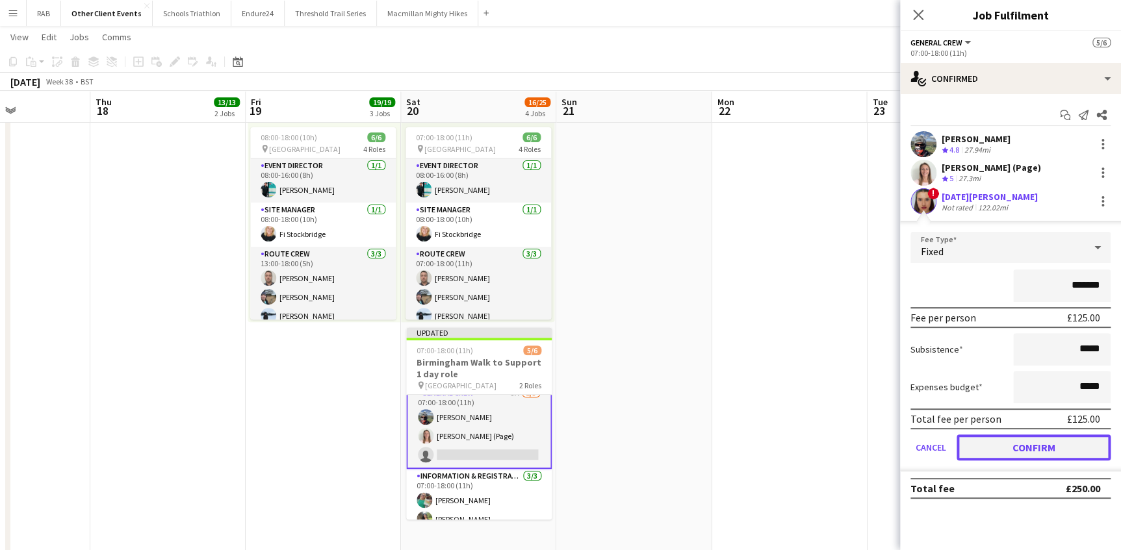
click at [1010, 441] on button "Confirm" at bounding box center [1033, 448] width 154 height 26
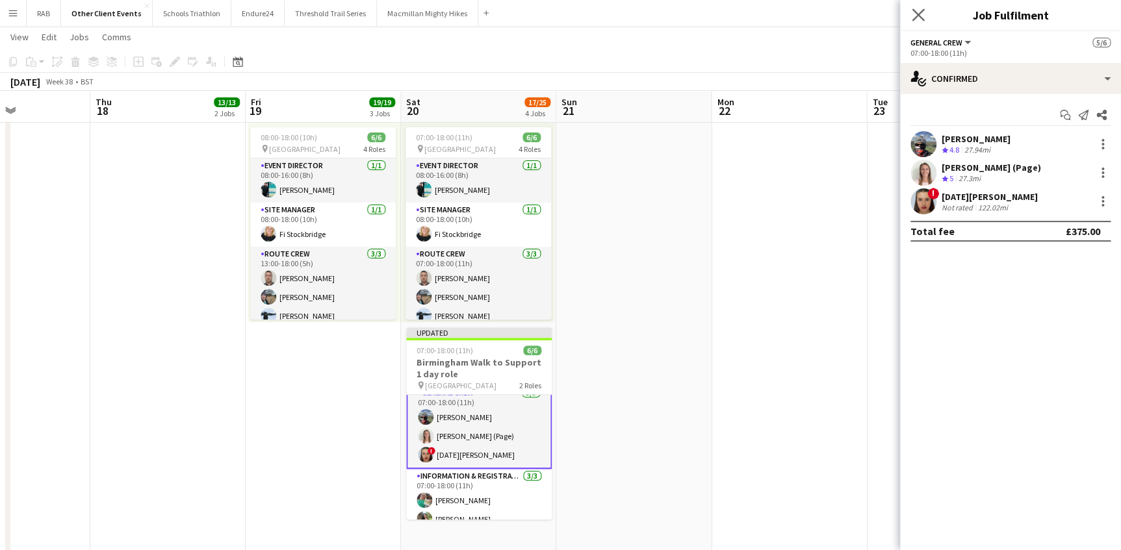
click at [915, 8] on icon "Close pop-in" at bounding box center [918, 14] width 12 height 12
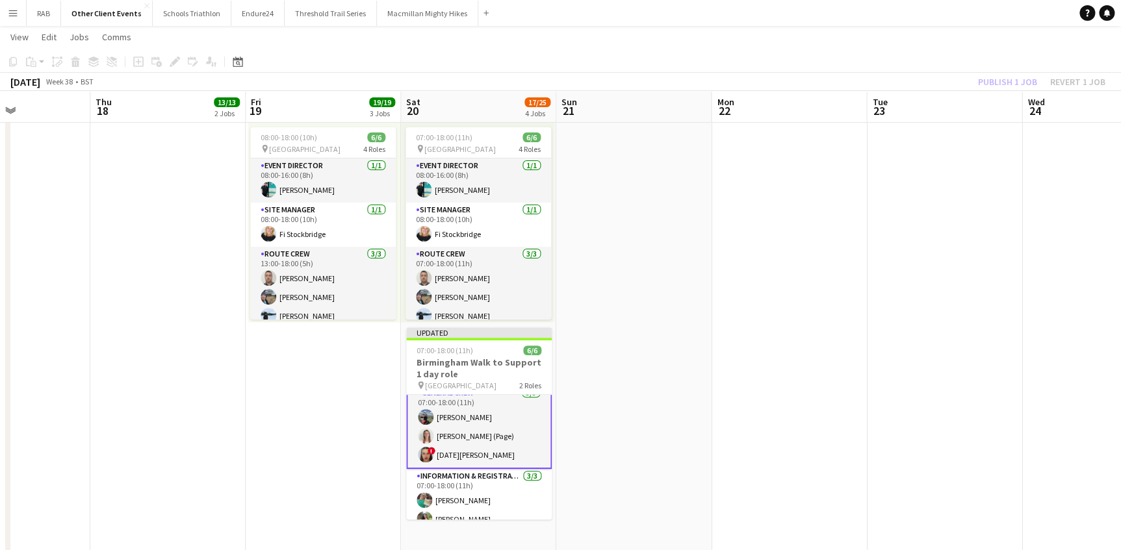
click at [911, 274] on app-date-cell at bounding box center [944, 325] width 155 height 476
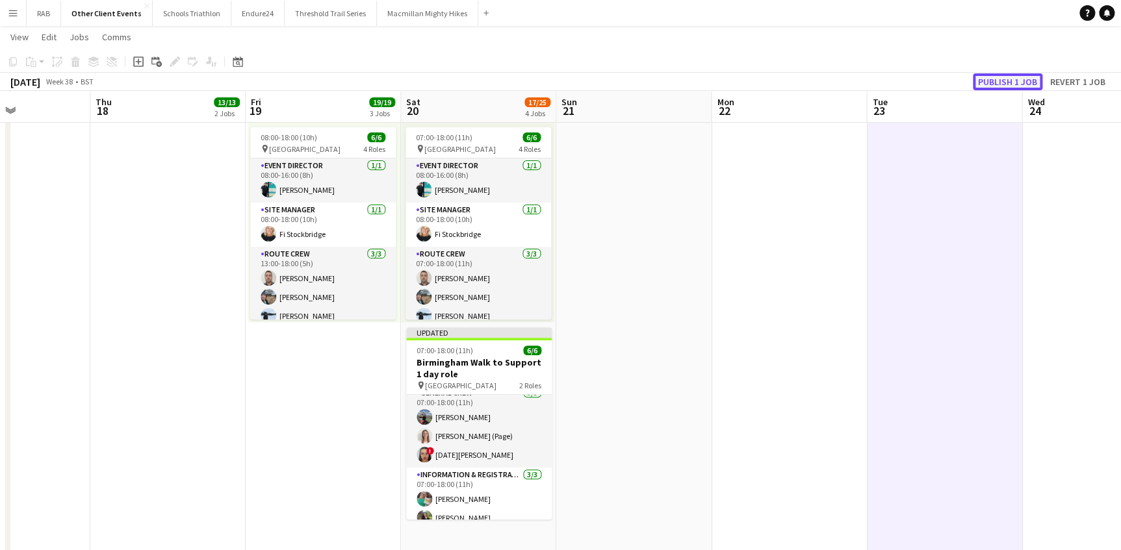
click at [994, 83] on button "Publish 1 job" at bounding box center [1008, 81] width 70 height 17
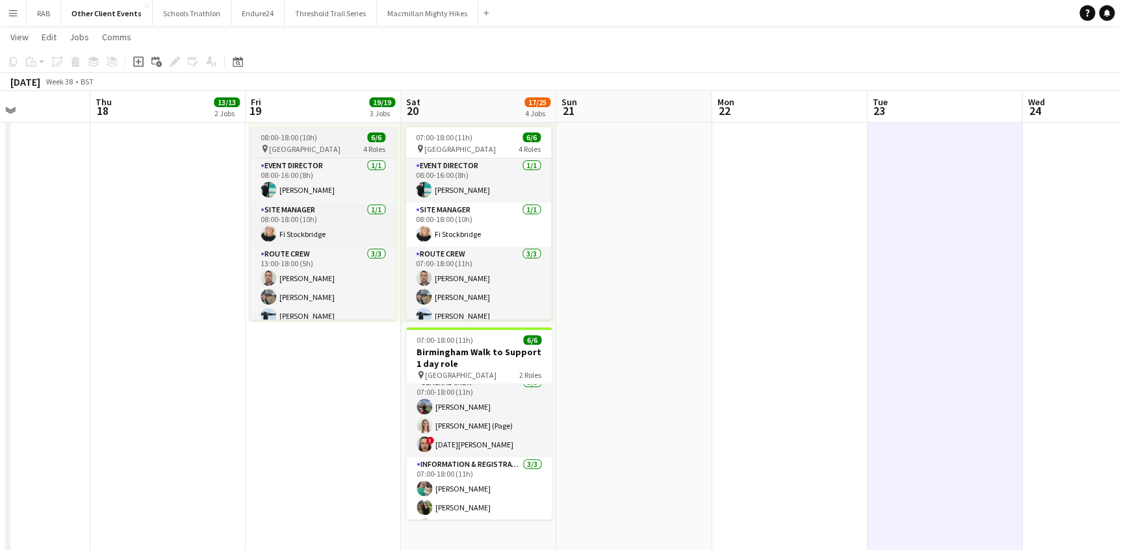
click at [303, 136] on span "08:00-18:00 (10h)" at bounding box center [289, 138] width 57 height 10
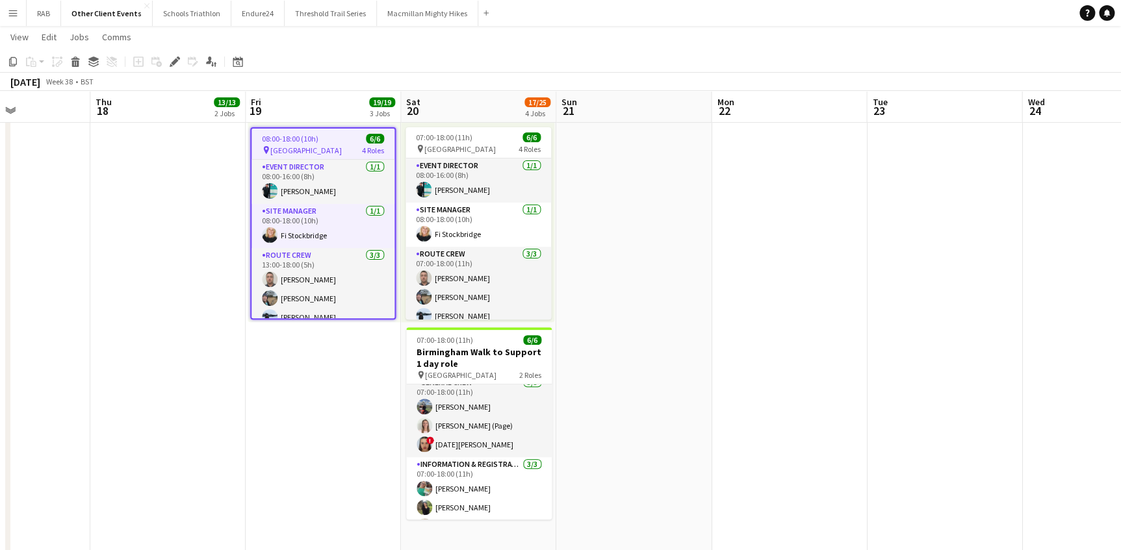
click at [771, 167] on app-date-cell at bounding box center [788, 325] width 155 height 476
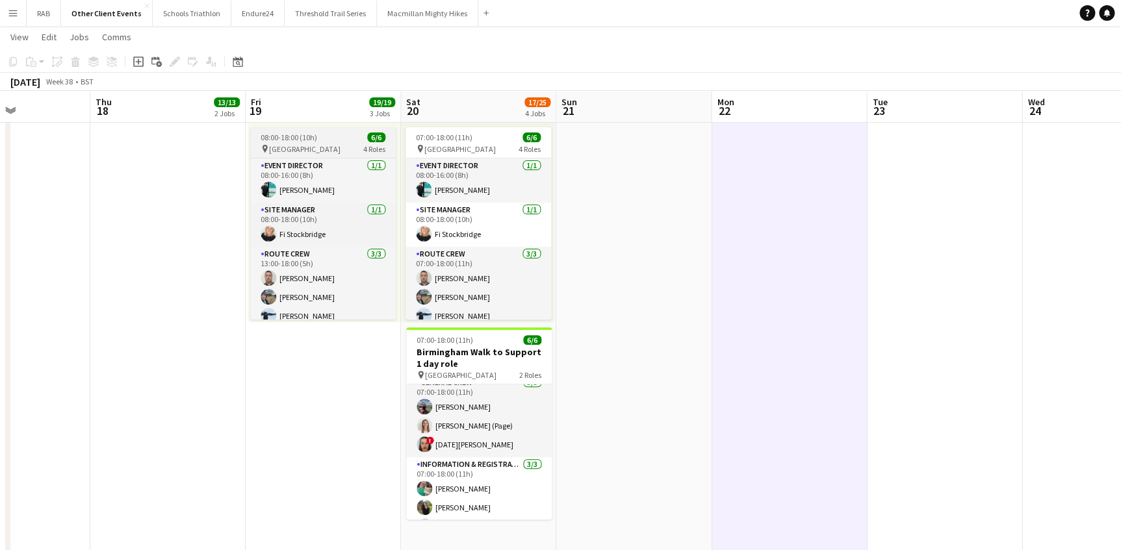
click at [308, 144] on span "[GEOGRAPHIC_DATA]" at bounding box center [304, 149] width 71 height 10
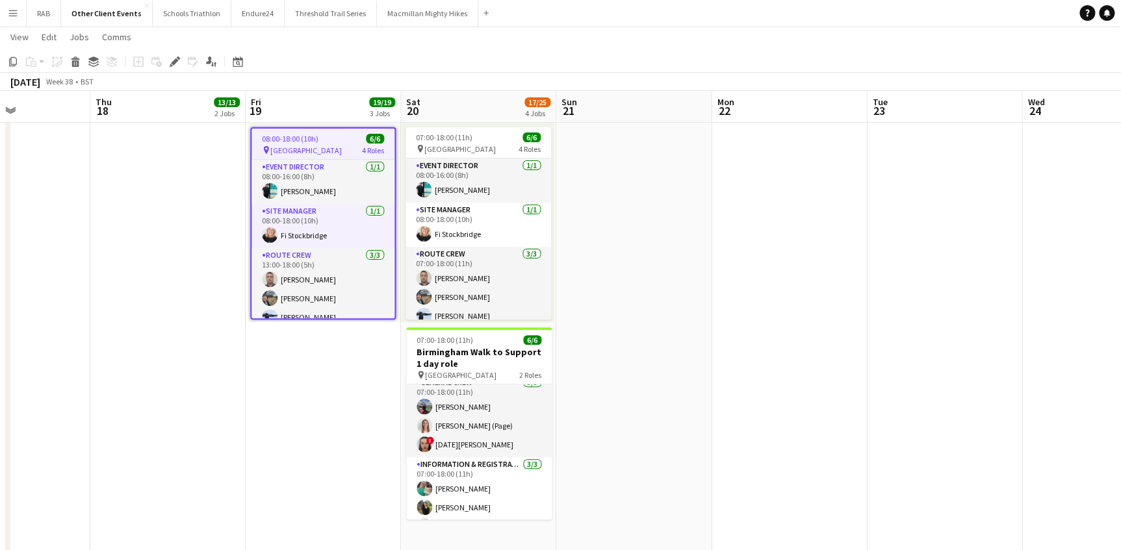
click at [307, 137] on span "08:00-18:00 (10h)" at bounding box center [290, 139] width 57 height 10
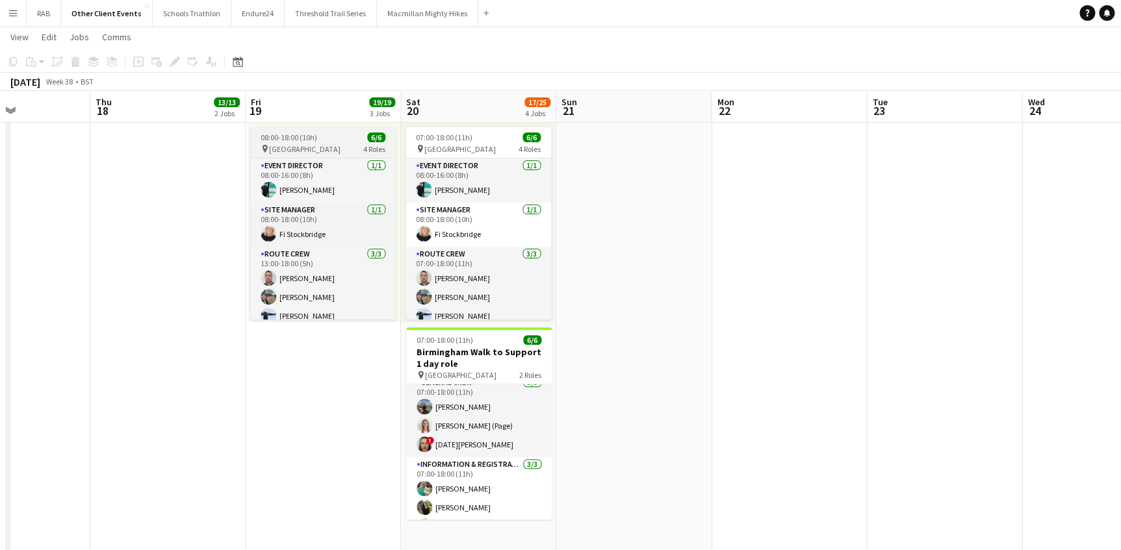
click at [326, 136] on div "08:00-18:00 (10h) 6/6" at bounding box center [323, 138] width 146 height 10
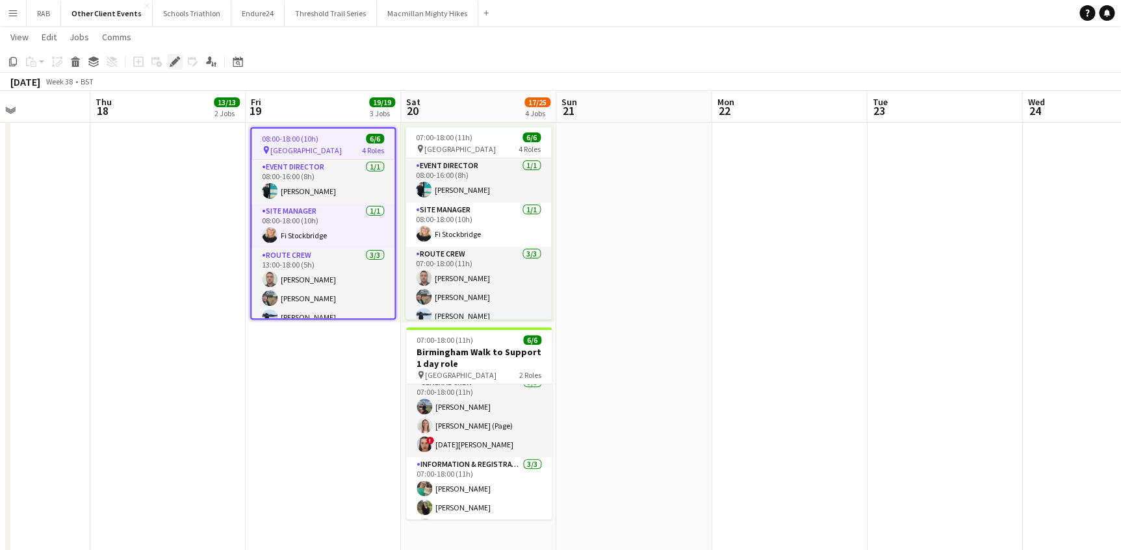
click at [170, 62] on icon "Edit" at bounding box center [175, 62] width 10 height 10
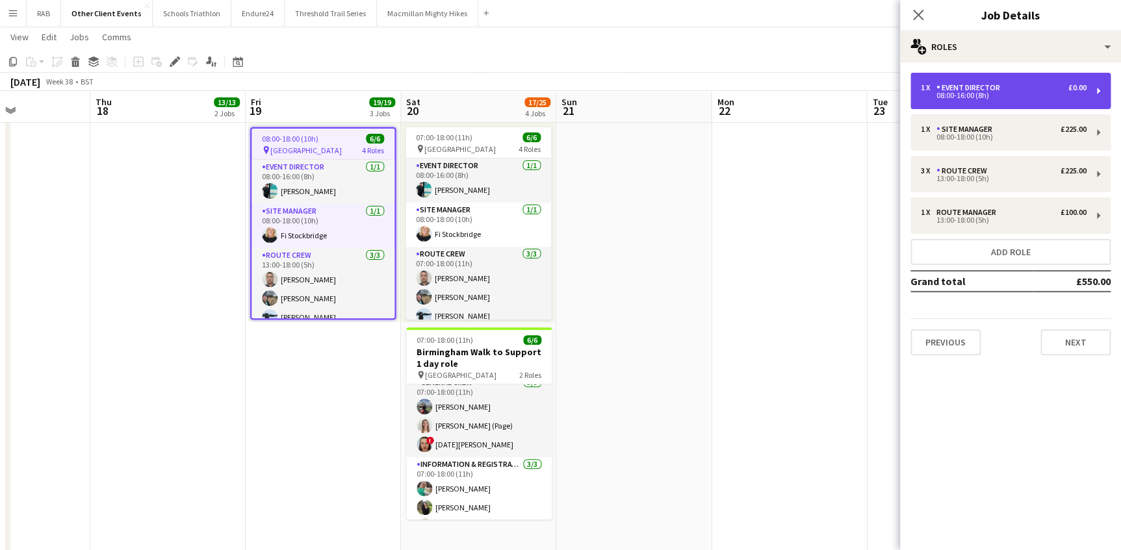
click at [988, 90] on div "Event Director" at bounding box center [970, 87] width 69 height 9
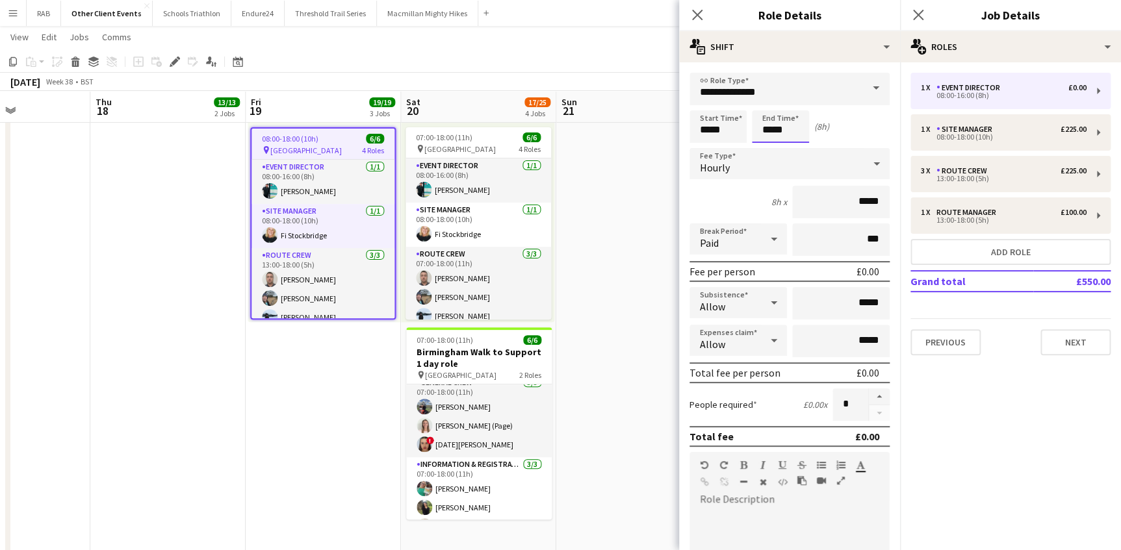
click at [770, 131] on input "*****" at bounding box center [780, 126] width 57 height 32
type input "*****"
click at [695, 19] on icon "Close pop-in" at bounding box center [697, 14] width 12 height 12
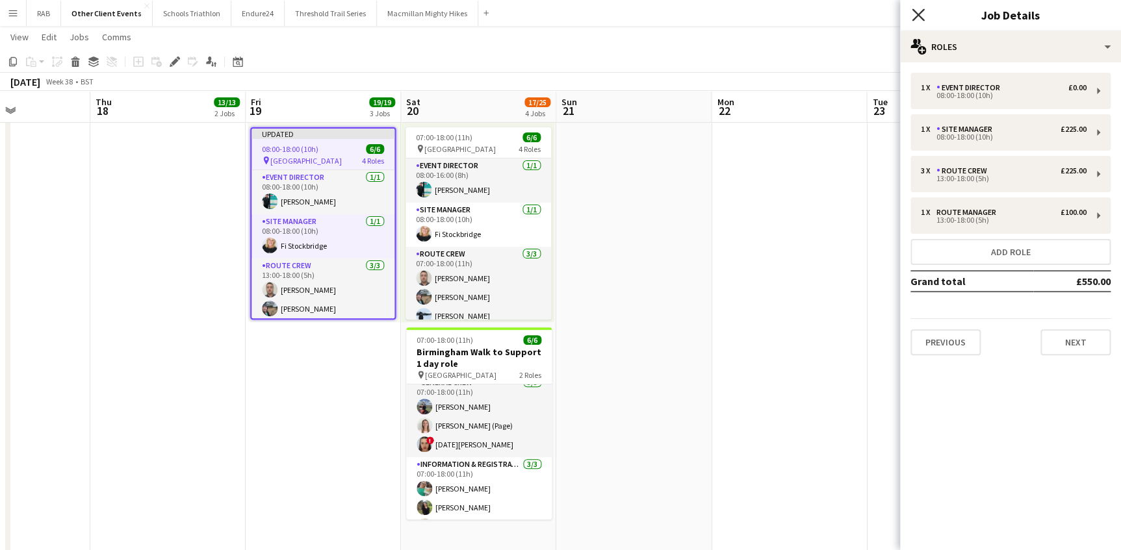
click at [915, 14] on icon "Close pop-in" at bounding box center [918, 14] width 12 height 12
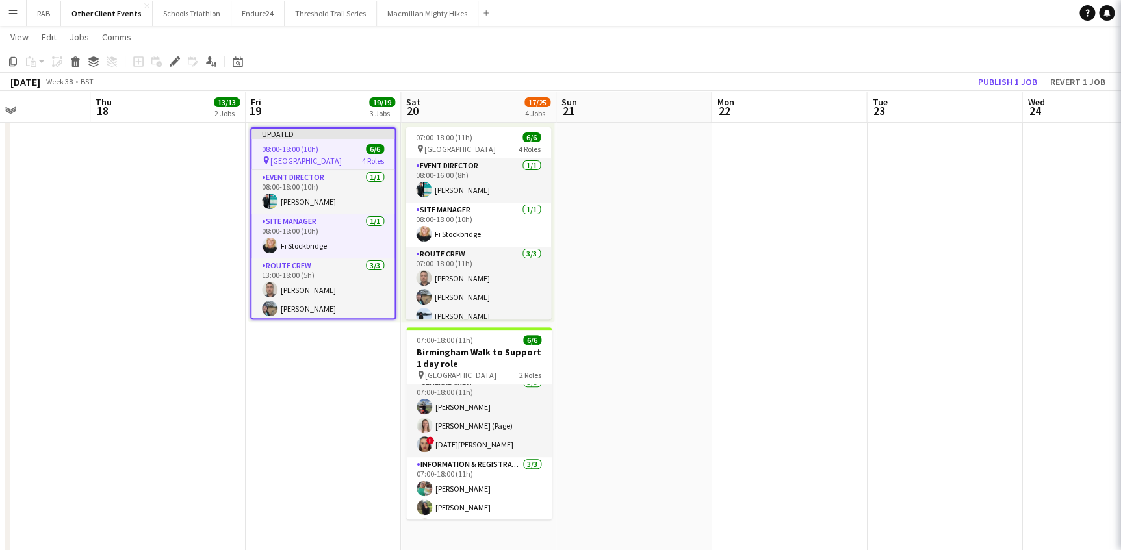
click at [919, 216] on app-date-cell at bounding box center [944, 325] width 155 height 476
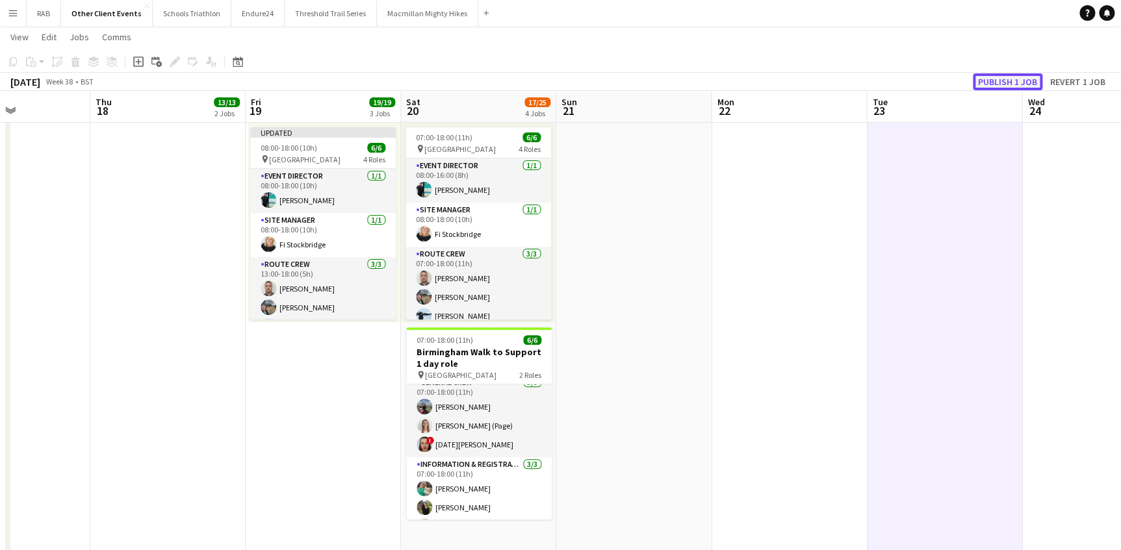
click at [1001, 81] on button "Publish 1 job" at bounding box center [1008, 81] width 70 height 17
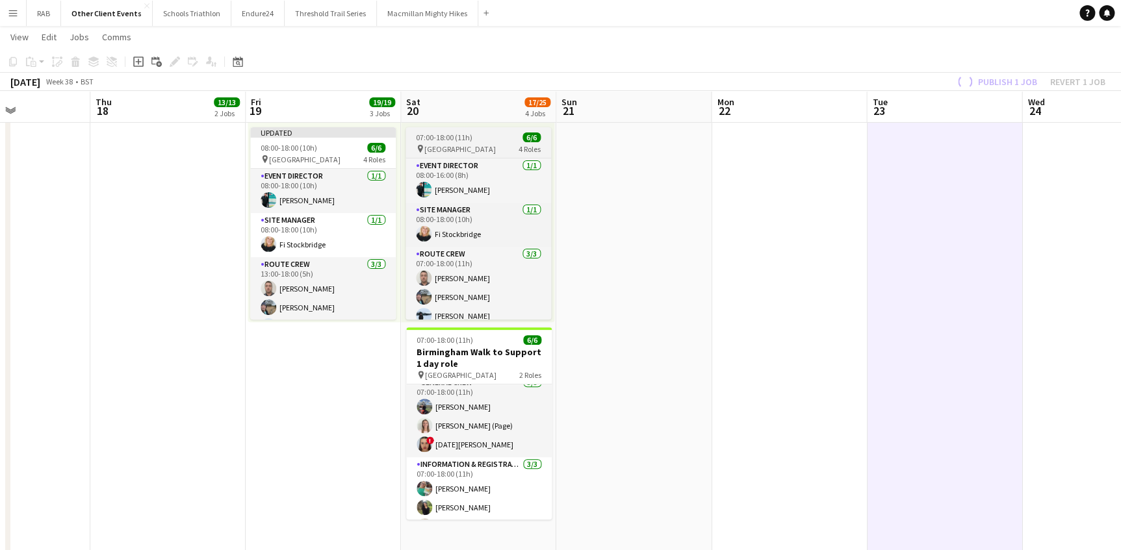
click at [443, 133] on span "07:00-18:00 (11h)" at bounding box center [444, 138] width 57 height 10
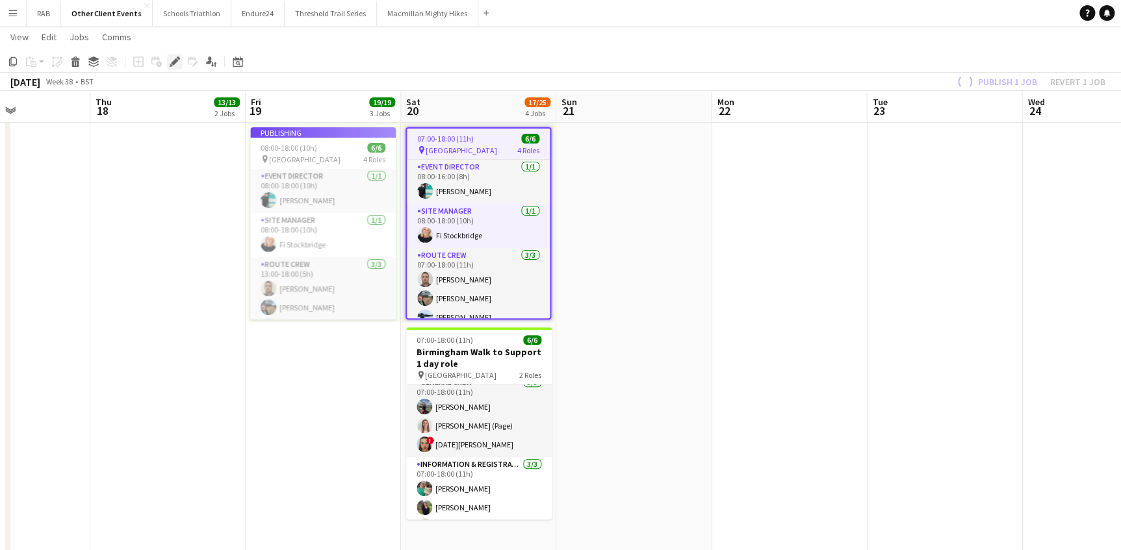
click at [176, 63] on icon "Edit" at bounding box center [175, 62] width 10 height 10
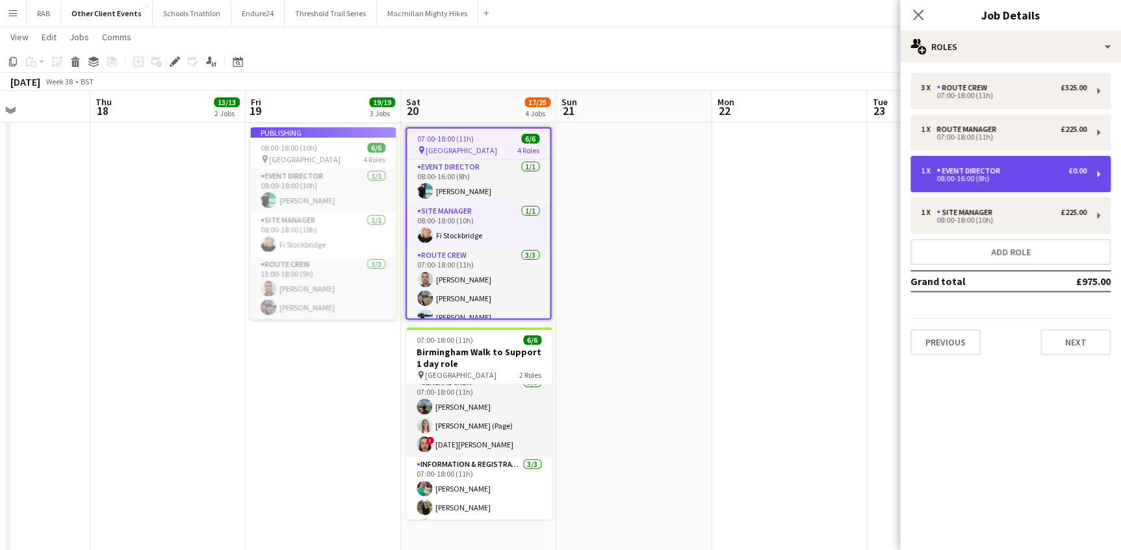
click at [975, 177] on div "08:00-16:00 (8h)" at bounding box center [1004, 178] width 166 height 6
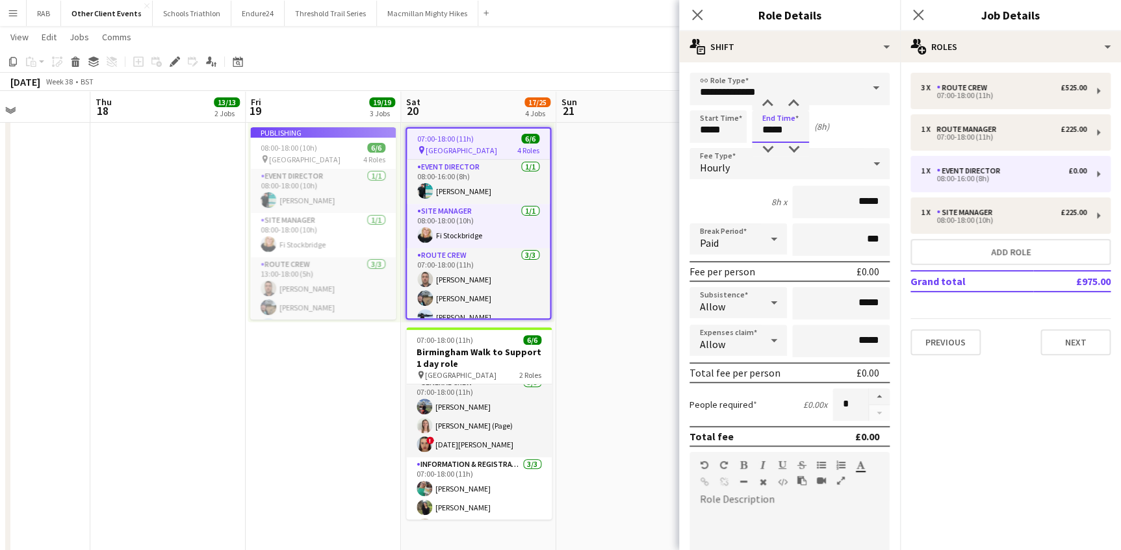
click at [770, 131] on input "*****" at bounding box center [780, 126] width 57 height 32
type input "*****"
drag, startPoint x: 697, startPoint y: 11, endPoint x: 960, endPoint y: 33, distance: 263.4
click at [698, 12] on icon "Close pop-in" at bounding box center [697, 15] width 10 height 10
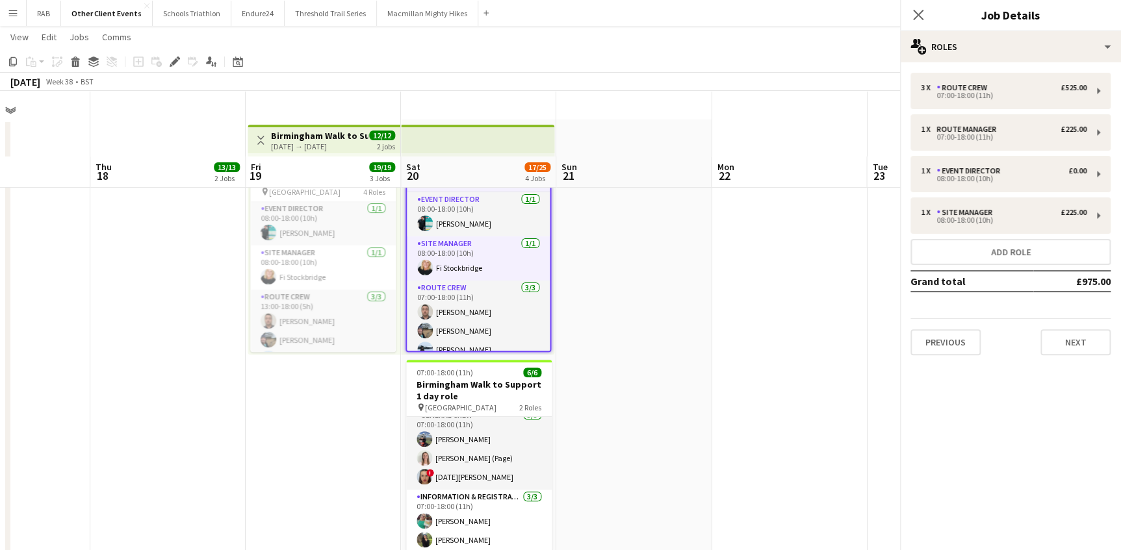
scroll to position [91, 0]
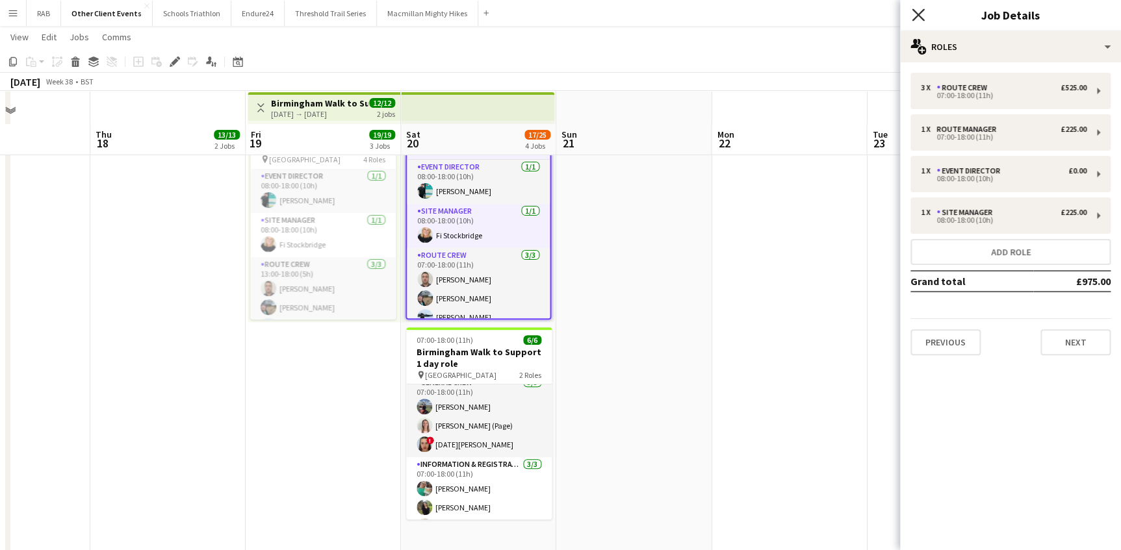
click at [917, 19] on icon "Close pop-in" at bounding box center [918, 14] width 12 height 12
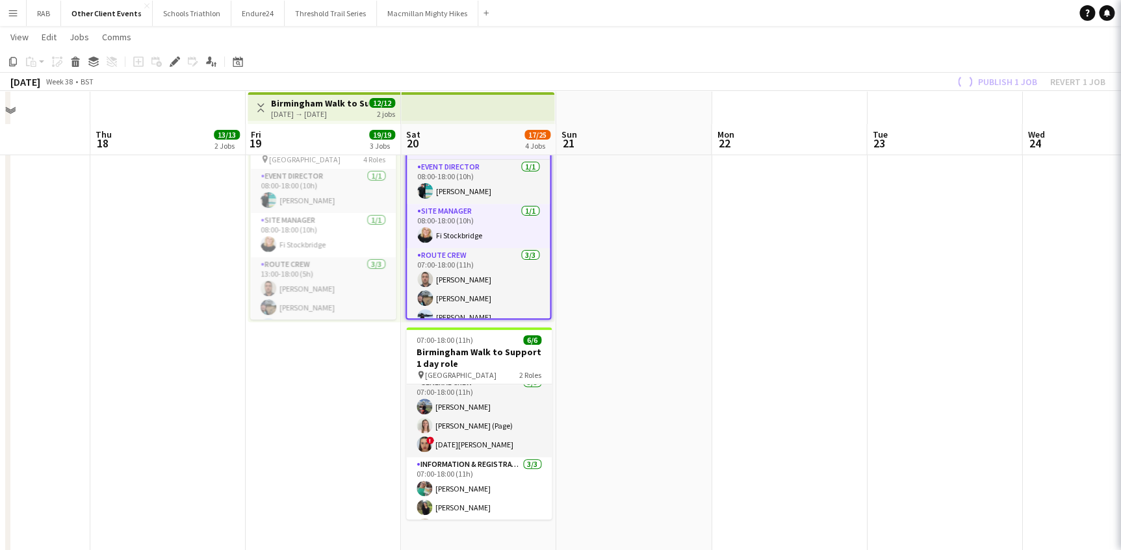
click at [912, 296] on app-date-cell at bounding box center [944, 325] width 155 height 476
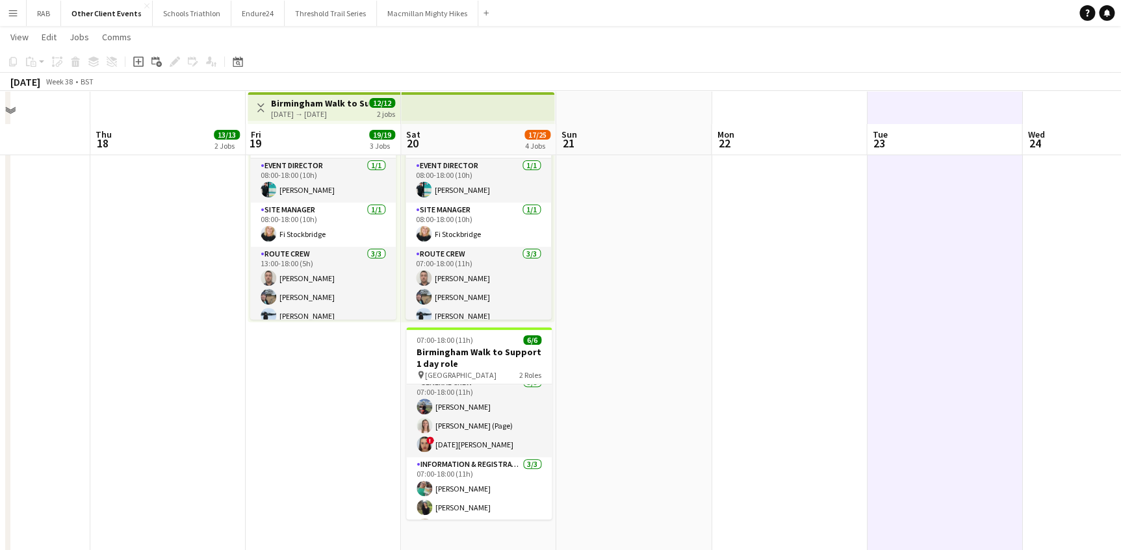
click at [684, 292] on app-date-cell at bounding box center [633, 325] width 155 height 476
